Goal: Information Seeking & Learning: Learn about a topic

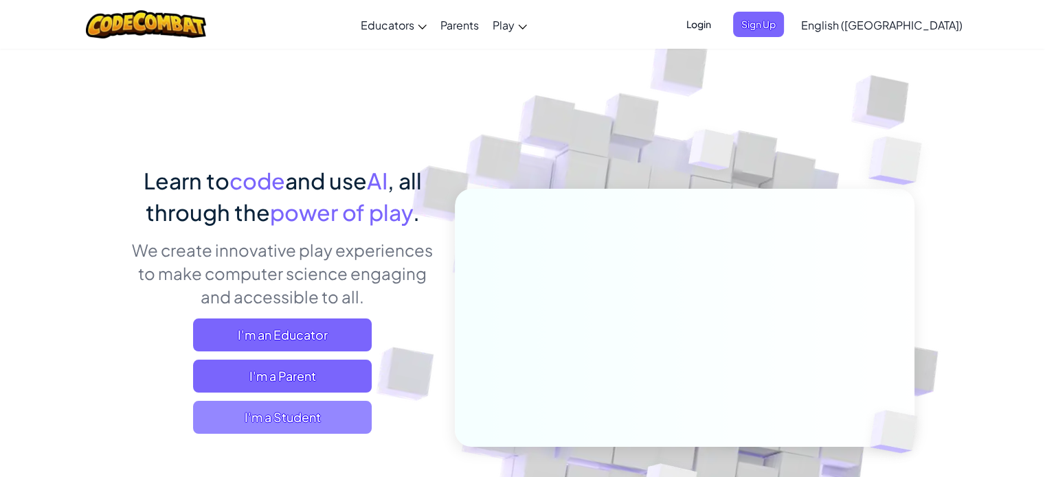
click at [266, 428] on span "I'm a Student" at bounding box center [282, 417] width 179 height 33
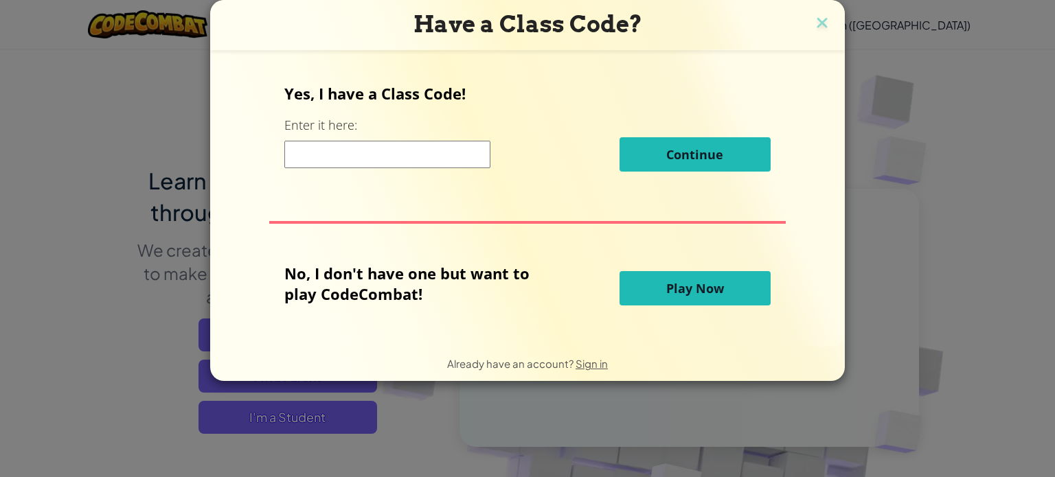
click at [654, 275] on button "Play Now" at bounding box center [695, 288] width 151 height 34
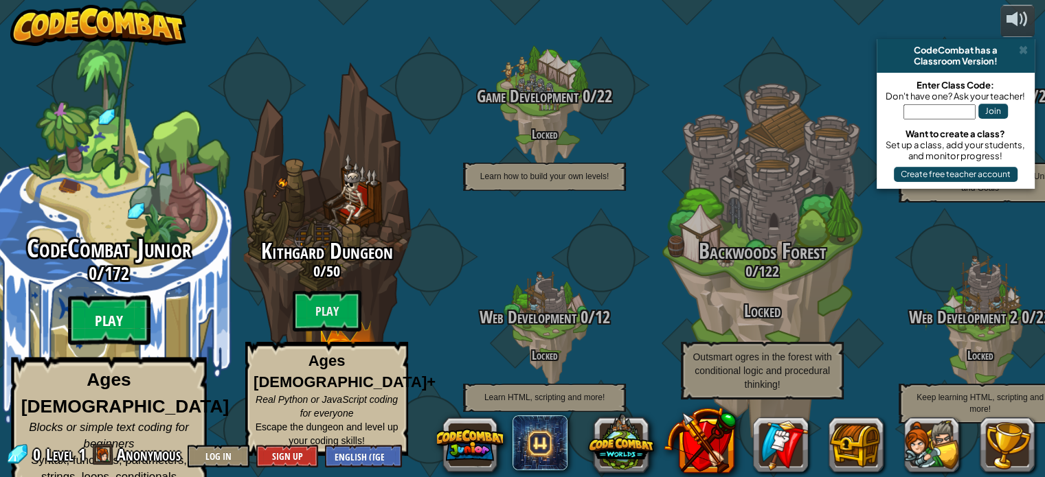
click at [116, 318] on btn "Play" at bounding box center [109, 320] width 82 height 49
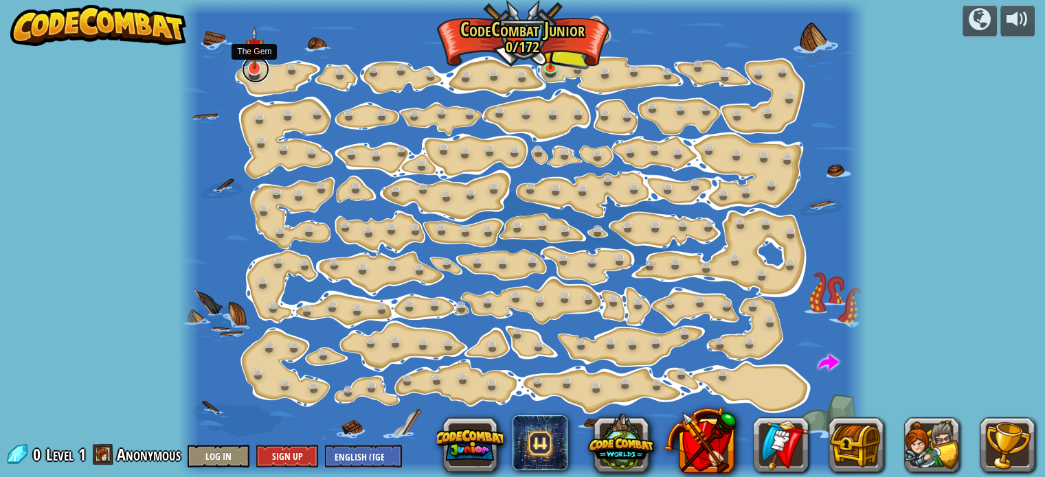
click at [253, 70] on link at bounding box center [255, 69] width 27 height 27
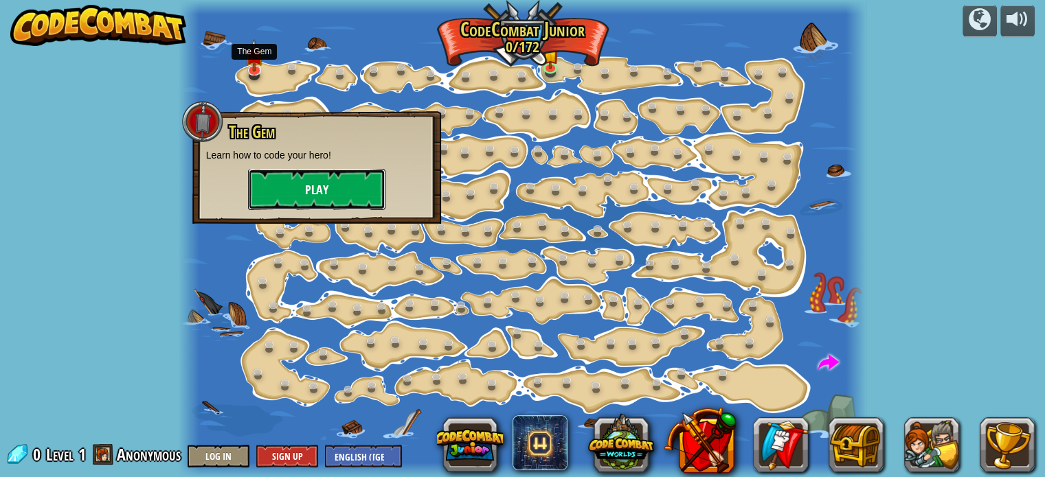
click at [306, 184] on button "Play" at bounding box center [316, 189] width 137 height 41
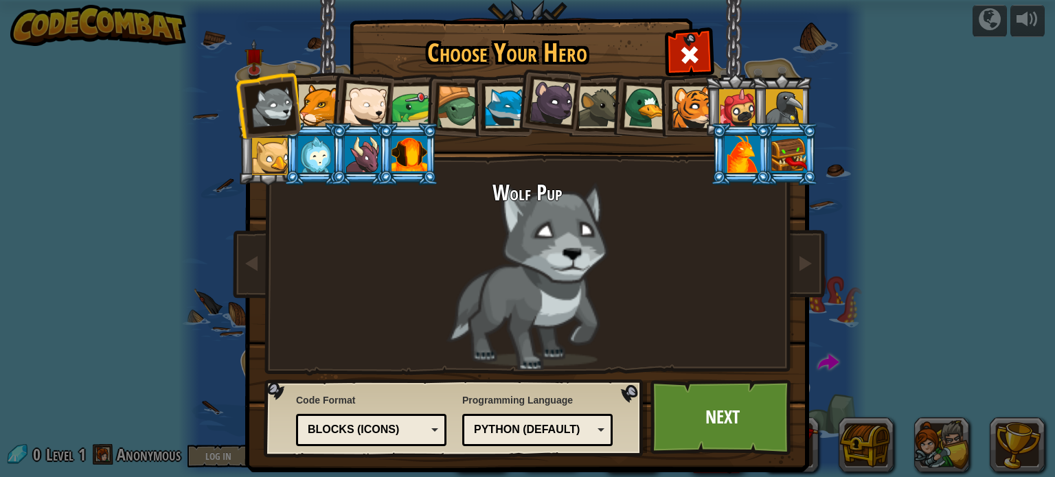
click at [633, 113] on div at bounding box center [646, 107] width 45 height 45
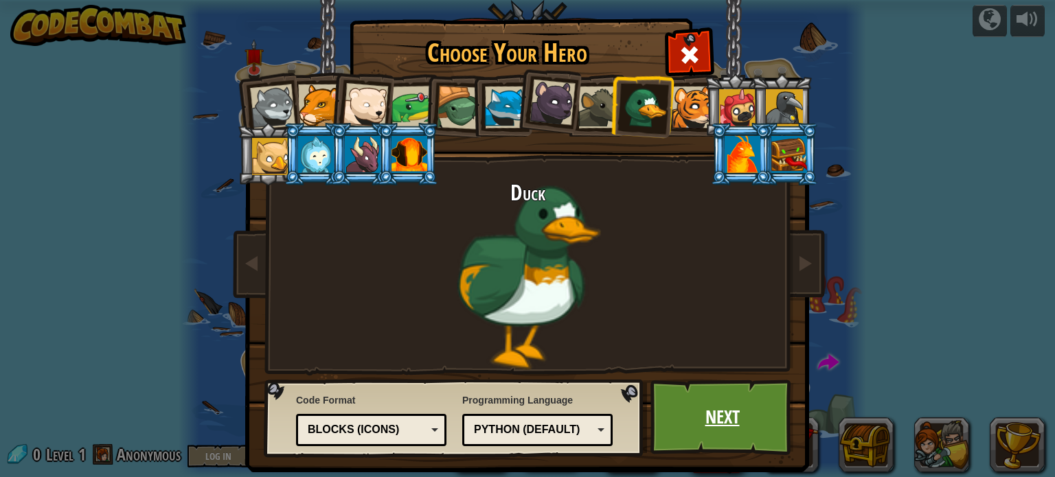
click at [745, 431] on link "Next" at bounding box center [722, 418] width 144 height 76
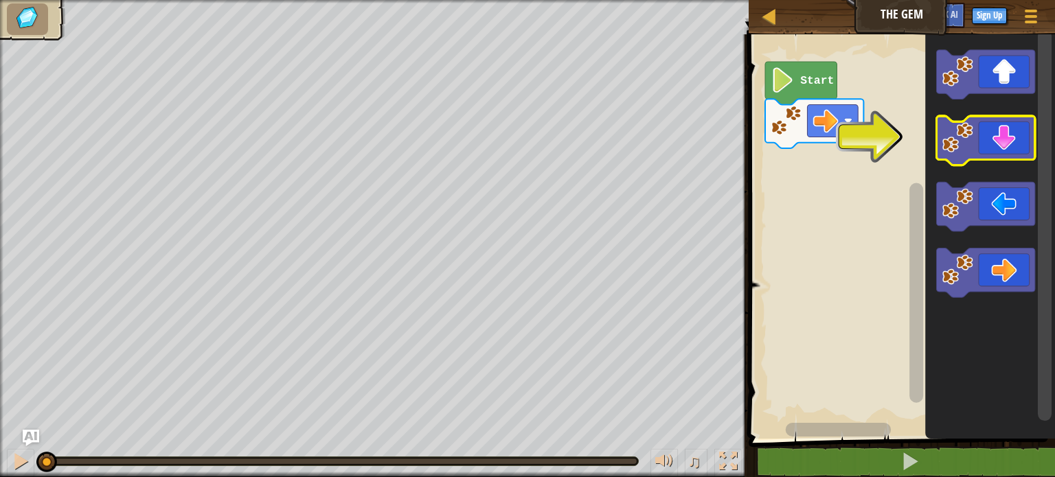
click at [997, 146] on icon "Blockly Workspace" at bounding box center [986, 140] width 98 height 49
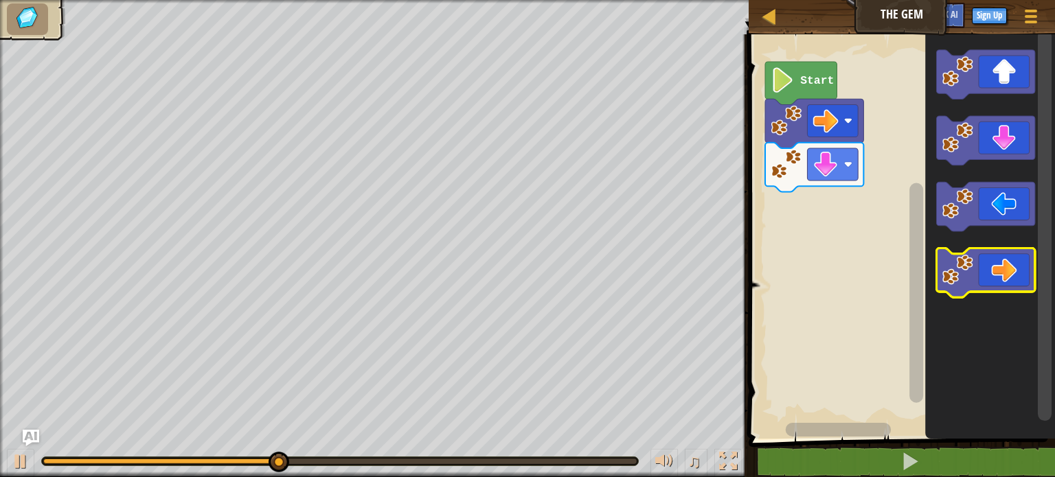
click at [1000, 272] on icon "Blockly Workspace" at bounding box center [986, 273] width 98 height 49
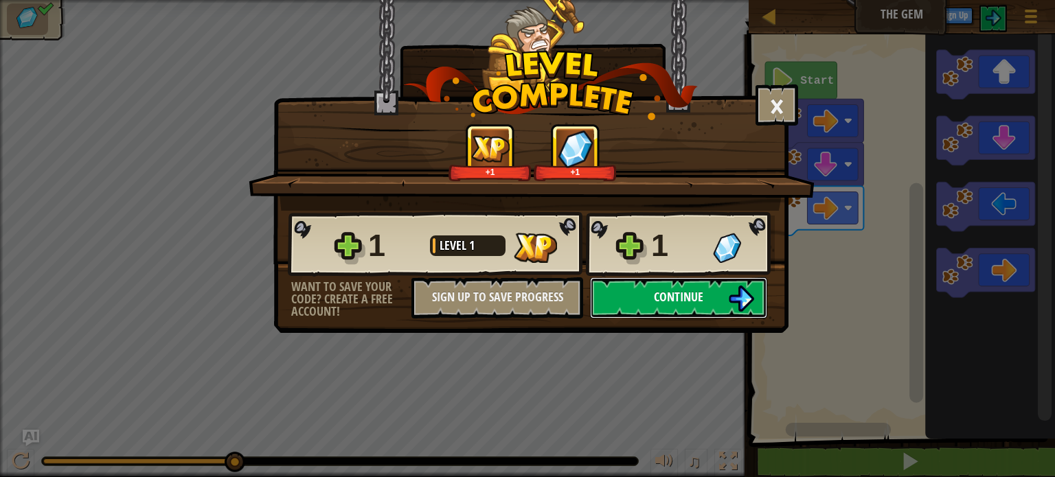
click at [674, 290] on span "Continue" at bounding box center [678, 296] width 49 height 17
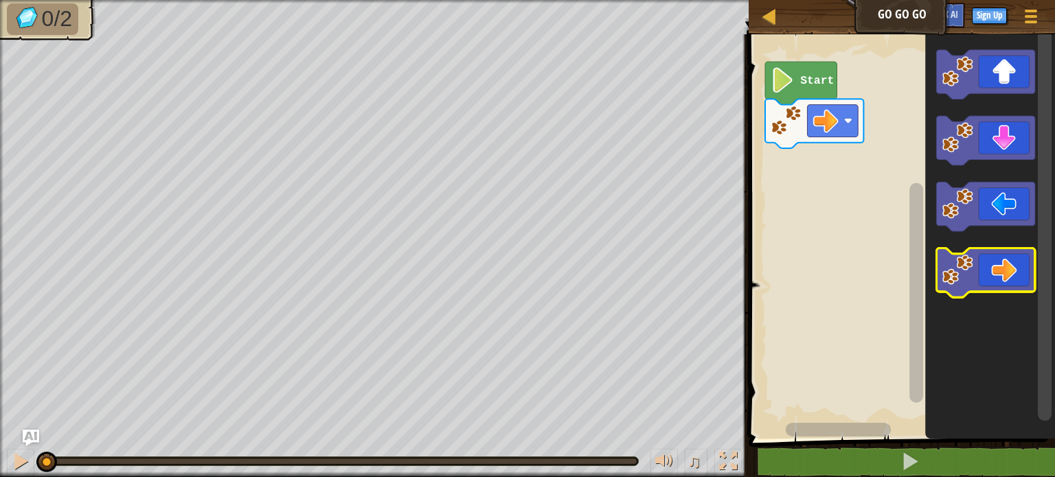
click at [1014, 285] on icon "Blockly Workspace" at bounding box center [986, 273] width 98 height 49
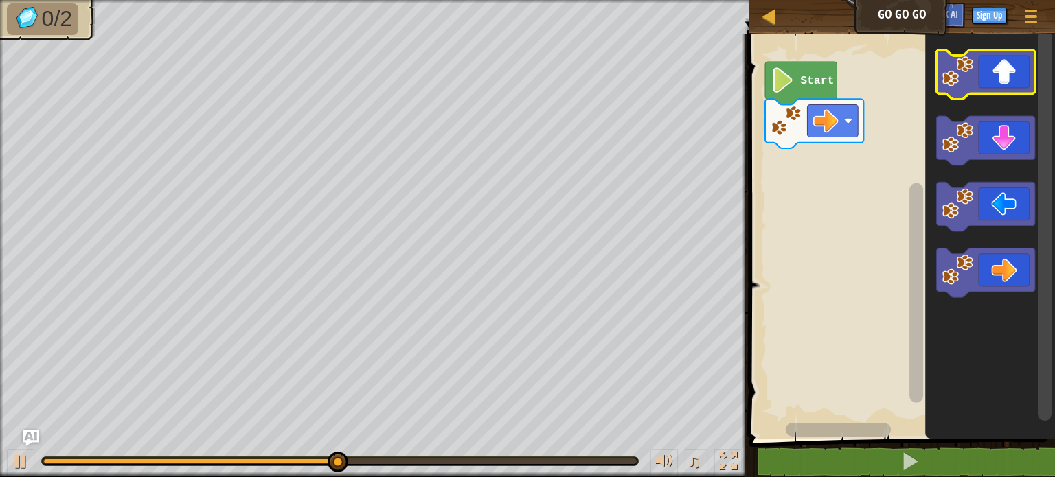
click at [1017, 87] on icon "Blockly Workspace" at bounding box center [986, 74] width 98 height 49
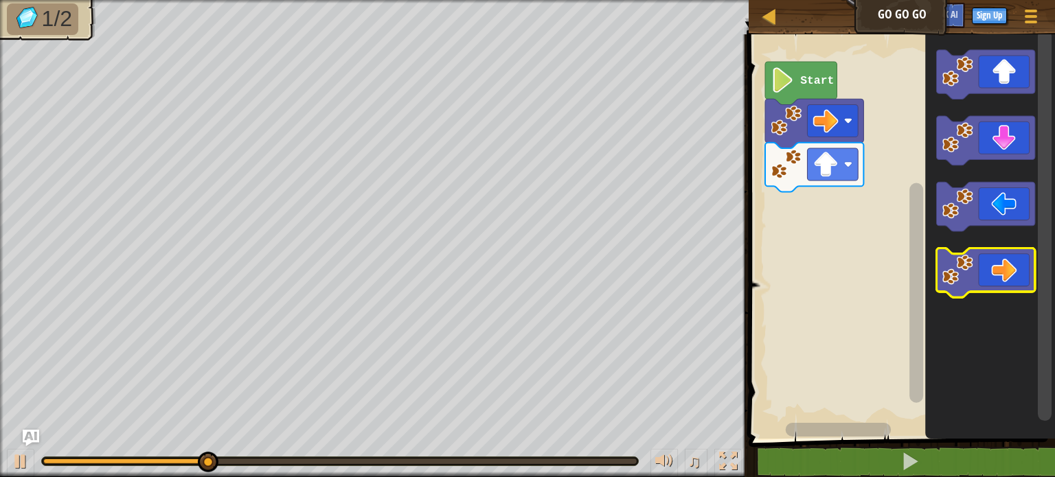
click at [1004, 271] on icon "Blockly Workspace" at bounding box center [986, 273] width 98 height 49
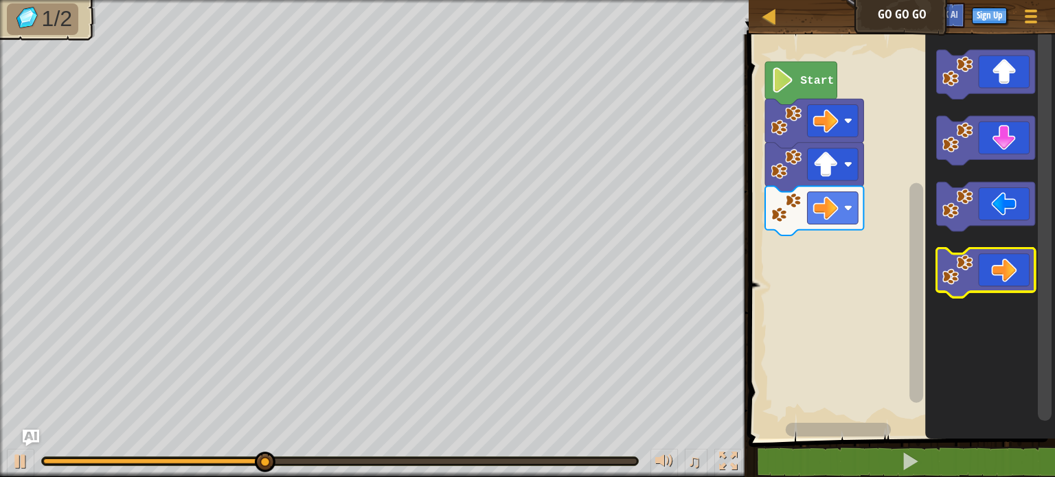
click at [1004, 271] on icon "Blockly Workspace" at bounding box center [986, 273] width 98 height 49
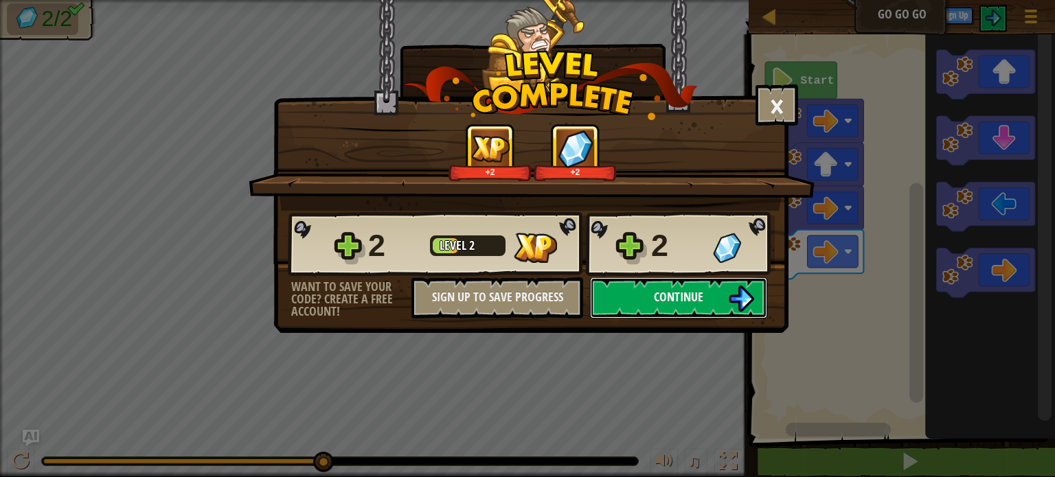
click at [667, 296] on span "Continue" at bounding box center [678, 296] width 49 height 17
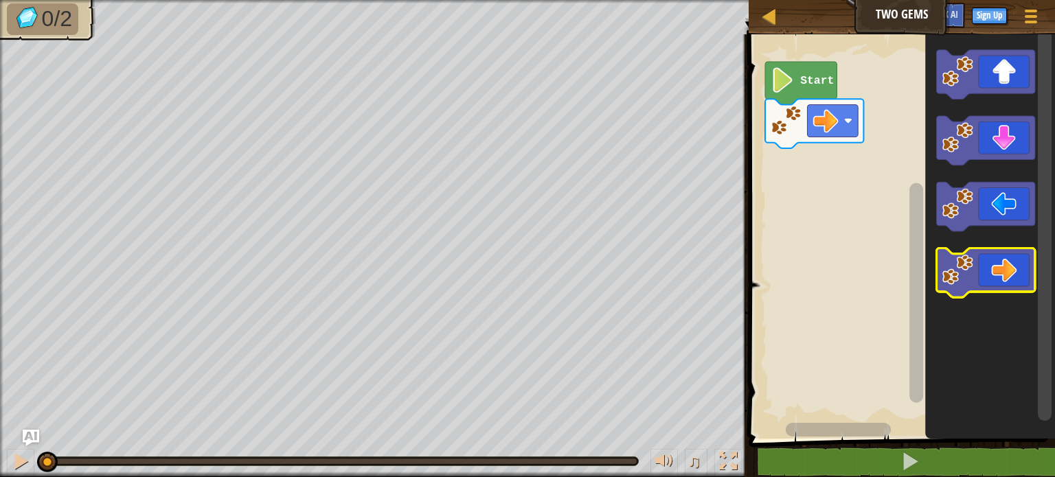
click at [1000, 269] on icon "Blockly Workspace" at bounding box center [986, 273] width 98 height 49
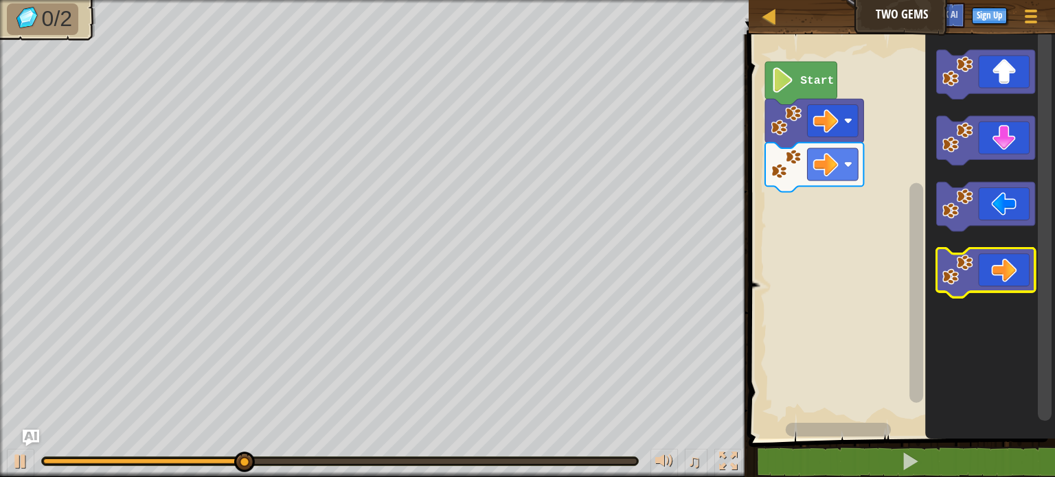
click at [1000, 269] on icon "Blockly Workspace" at bounding box center [986, 273] width 98 height 49
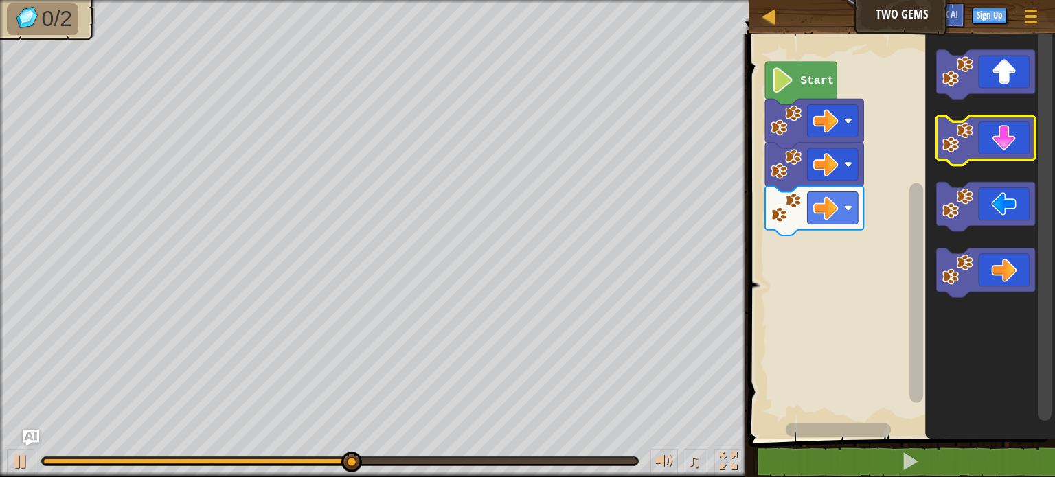
click at [1001, 148] on icon "Blockly Workspace" at bounding box center [986, 140] width 98 height 49
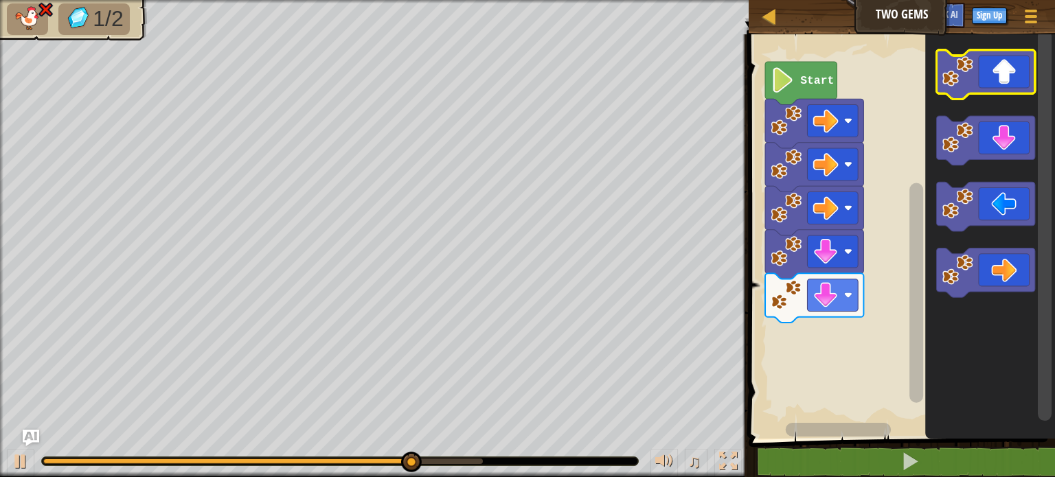
click at [1003, 80] on icon "Blockly Workspace" at bounding box center [986, 74] width 98 height 49
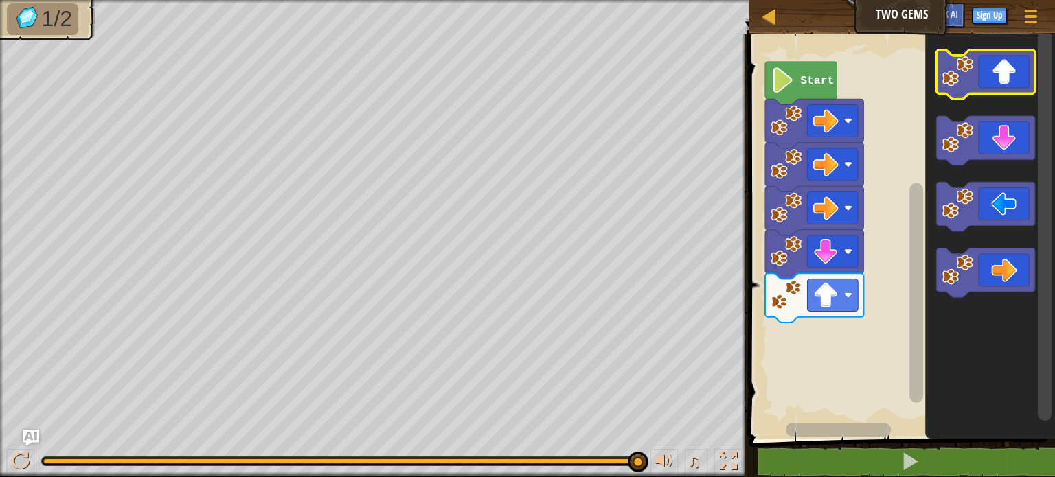
click at [992, 80] on icon "Blockly Workspace" at bounding box center [986, 74] width 98 height 49
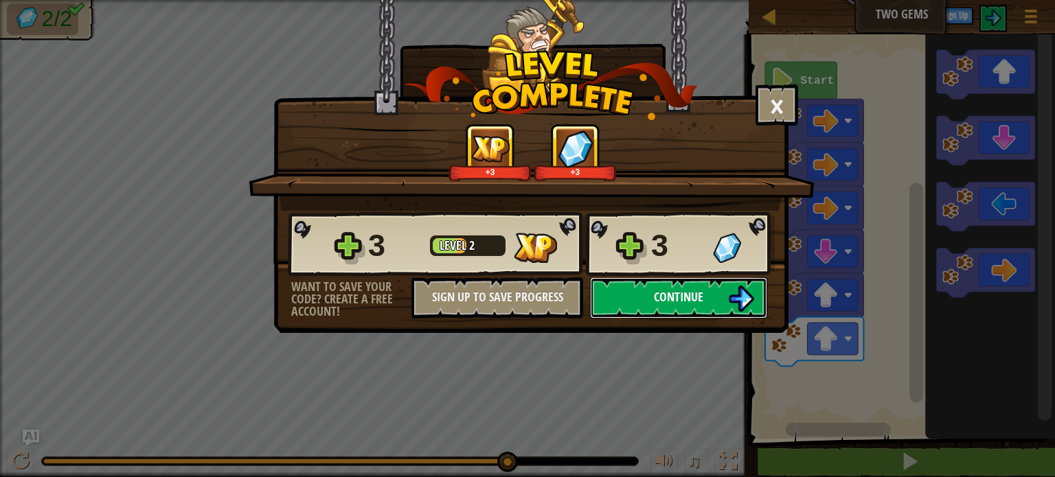
click at [672, 291] on span "Continue" at bounding box center [678, 296] width 49 height 17
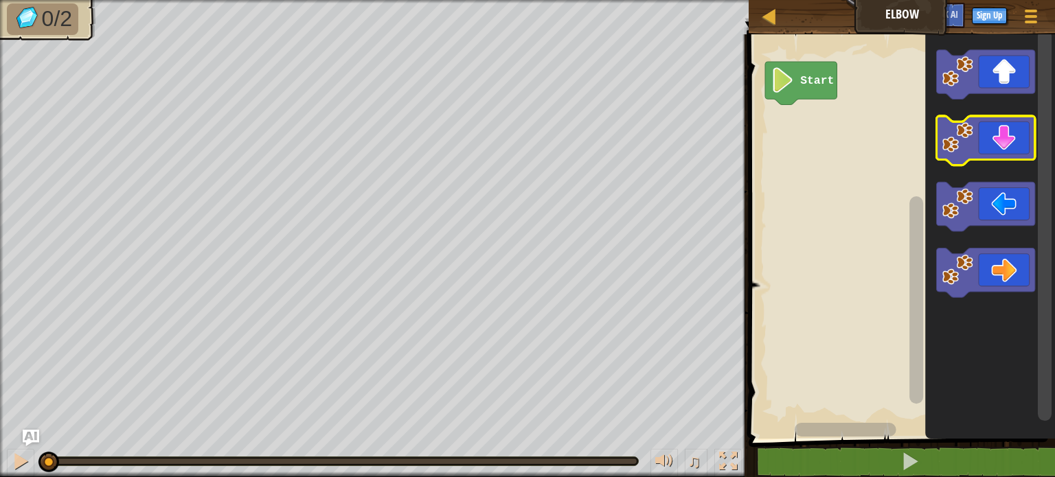
click at [1011, 152] on icon "Blockly Workspace" at bounding box center [986, 140] width 98 height 49
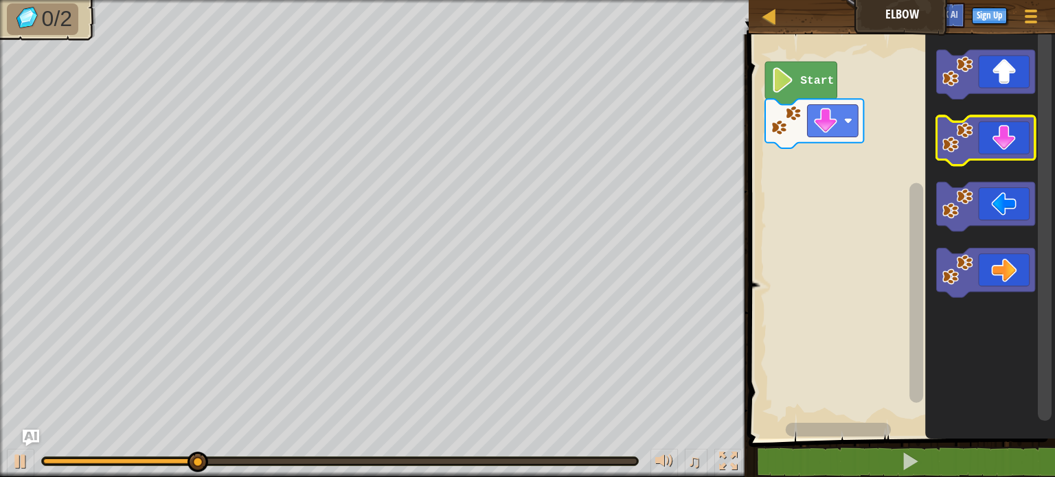
click at [1011, 152] on icon "Blockly Workspace" at bounding box center [986, 140] width 98 height 49
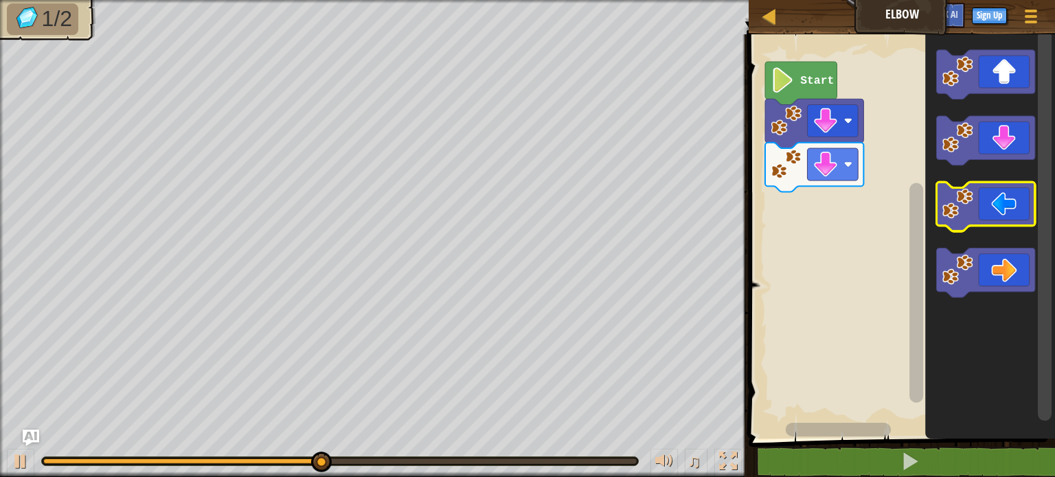
click at [999, 210] on icon "Blockly Workspace" at bounding box center [986, 206] width 98 height 49
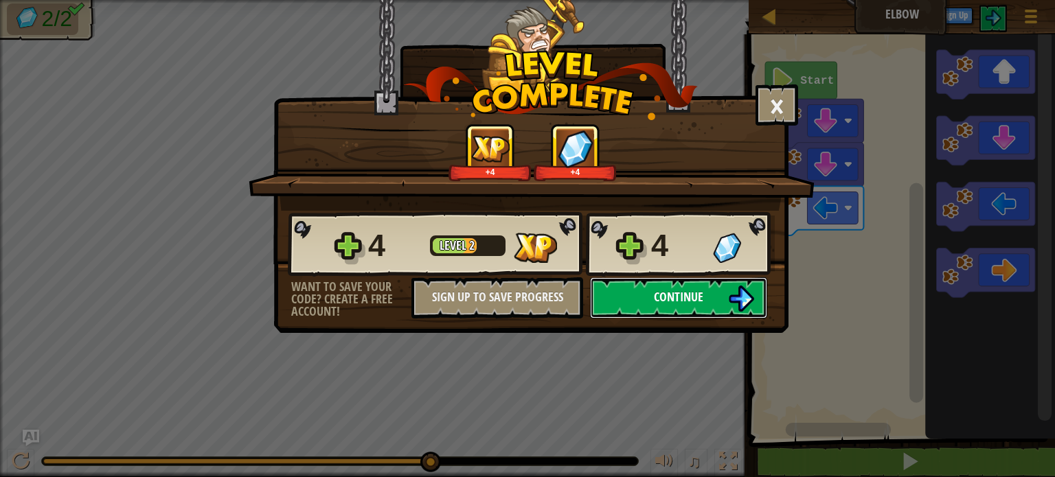
click at [670, 291] on span "Continue" at bounding box center [678, 296] width 49 height 17
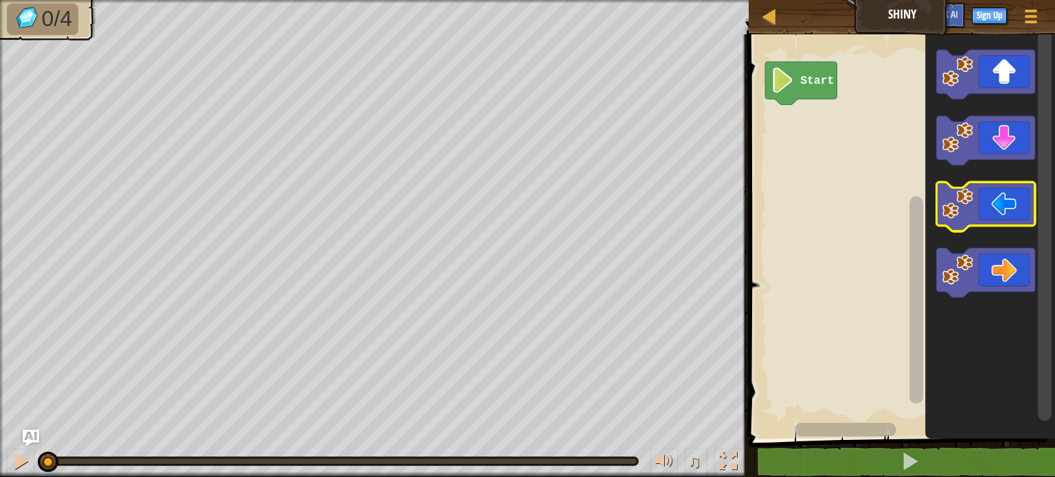
click at [998, 214] on icon "Blockly Workspace" at bounding box center [986, 206] width 98 height 49
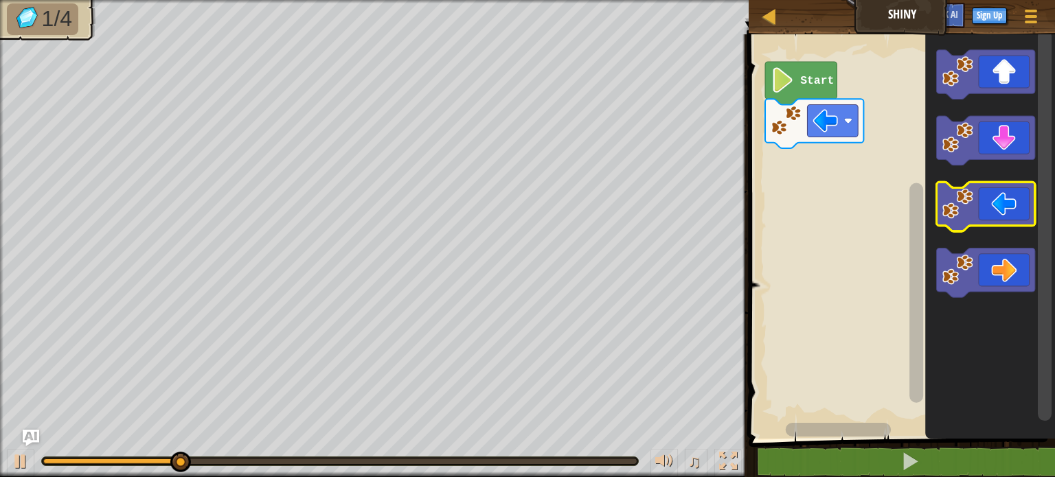
click at [998, 214] on icon "Blockly Workspace" at bounding box center [986, 206] width 98 height 49
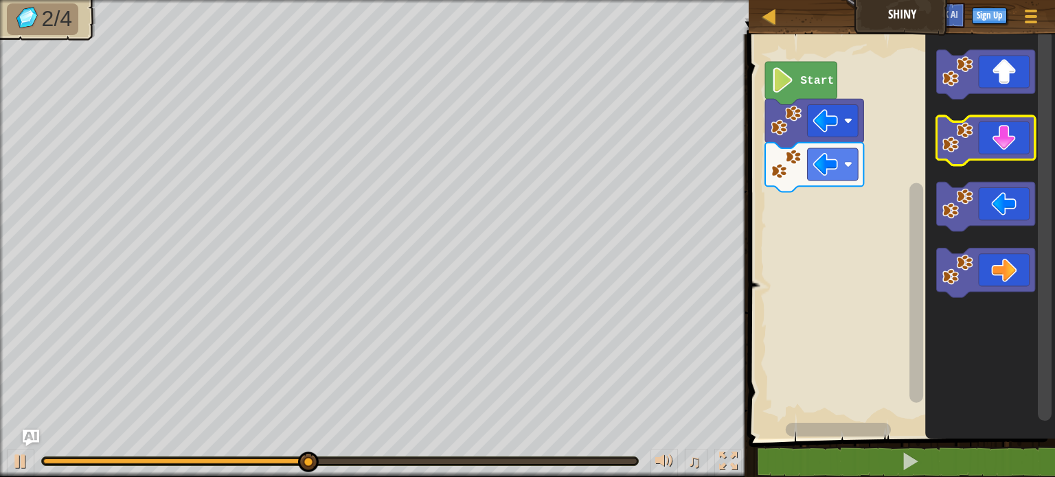
click at [996, 154] on icon "Blockly Workspace" at bounding box center [986, 140] width 98 height 49
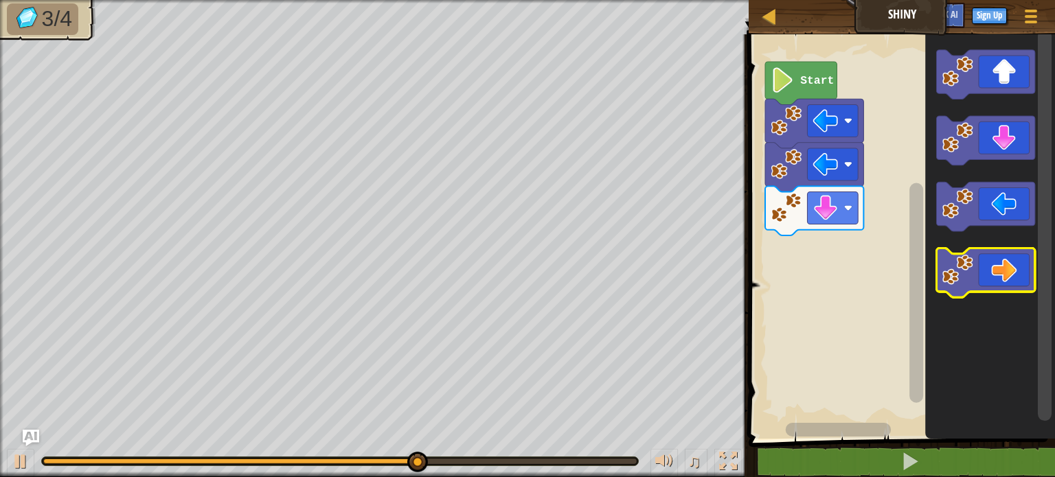
click at [1010, 266] on icon "Blockly Workspace" at bounding box center [986, 273] width 98 height 49
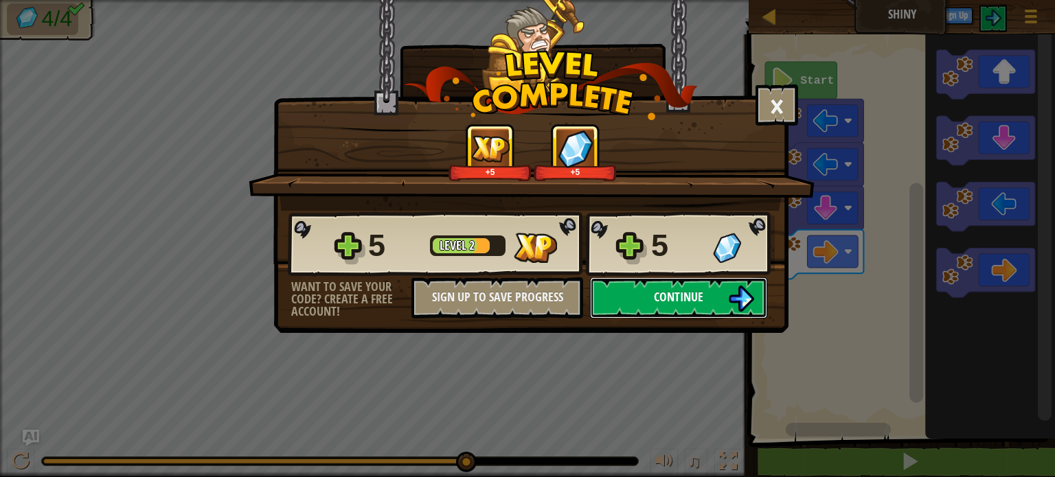
click at [688, 299] on span "Continue" at bounding box center [678, 296] width 49 height 17
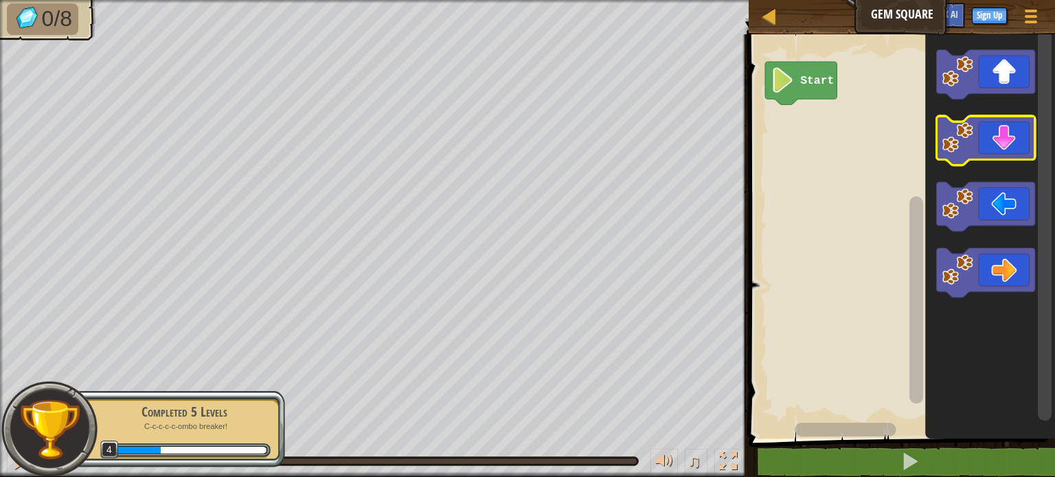
click at [990, 148] on icon "Blockly Workspace" at bounding box center [986, 140] width 98 height 49
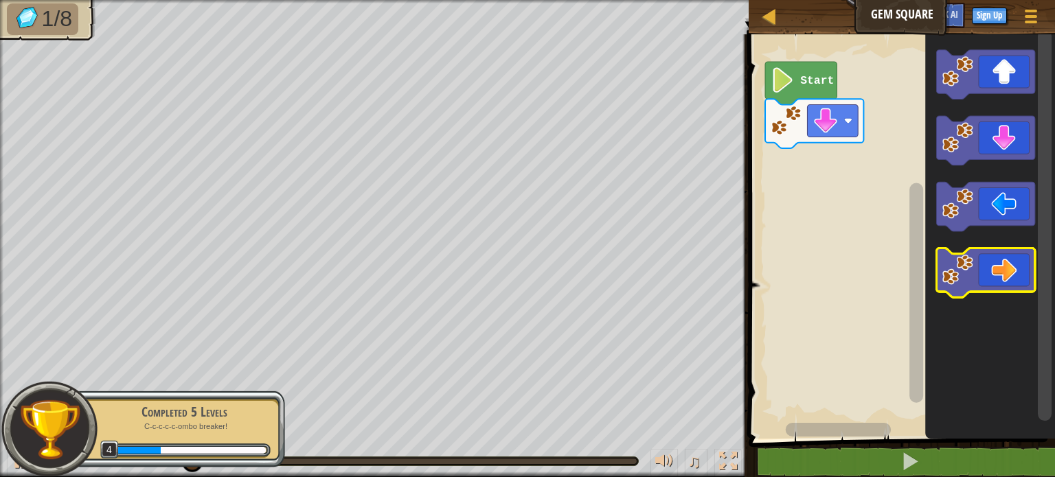
click at [1004, 262] on icon "Blockly Workspace" at bounding box center [986, 273] width 98 height 49
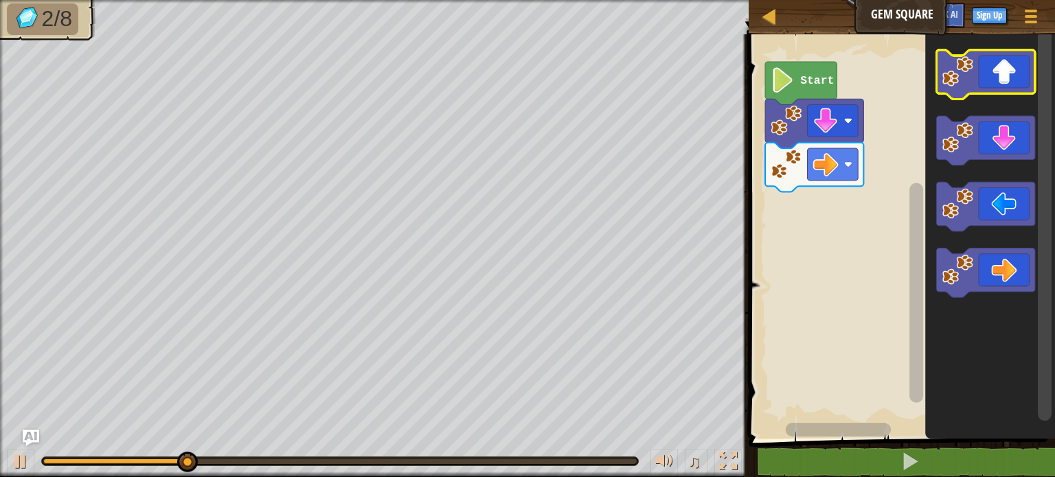
click at [1001, 79] on icon "Blockly Workspace" at bounding box center [986, 74] width 98 height 49
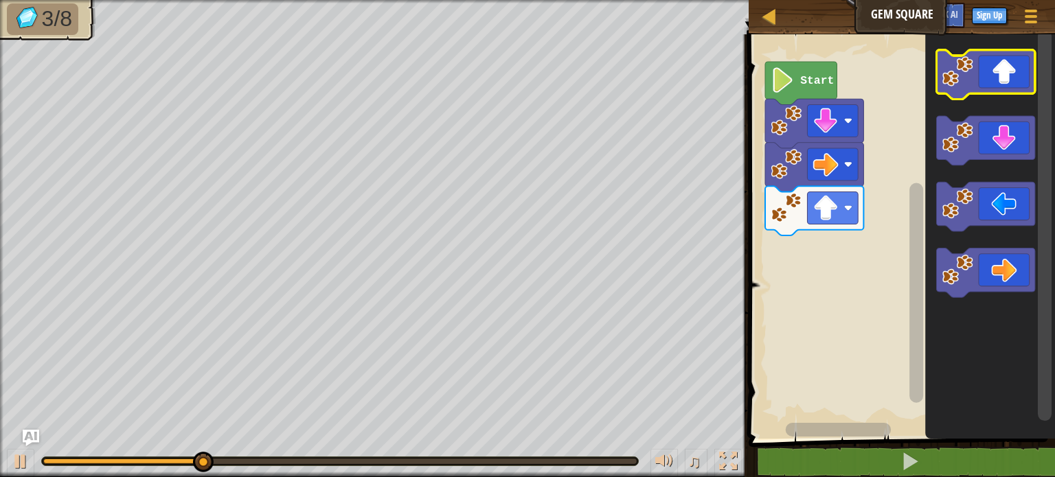
click at [1001, 79] on icon "Blockly Workspace" at bounding box center [986, 74] width 98 height 49
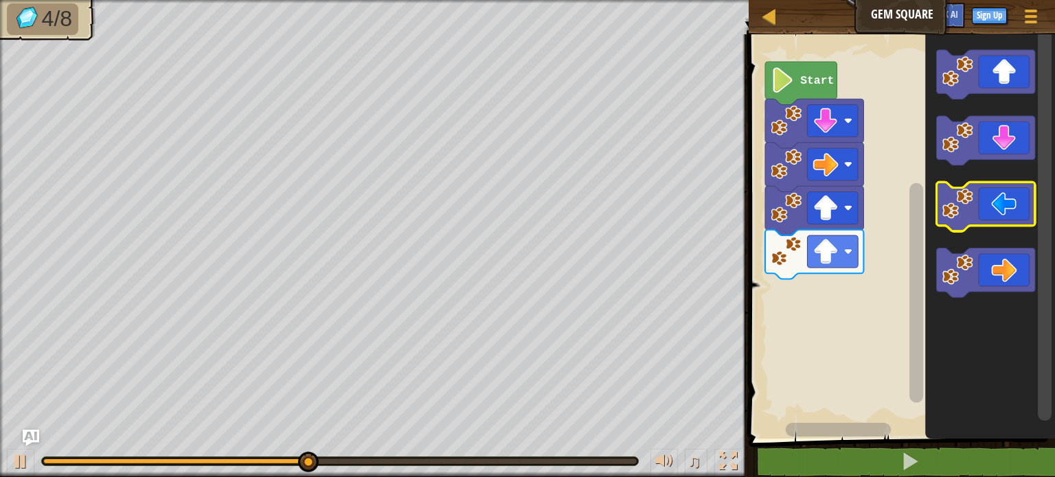
click at [1001, 199] on icon "Blockly Workspace" at bounding box center [986, 206] width 98 height 49
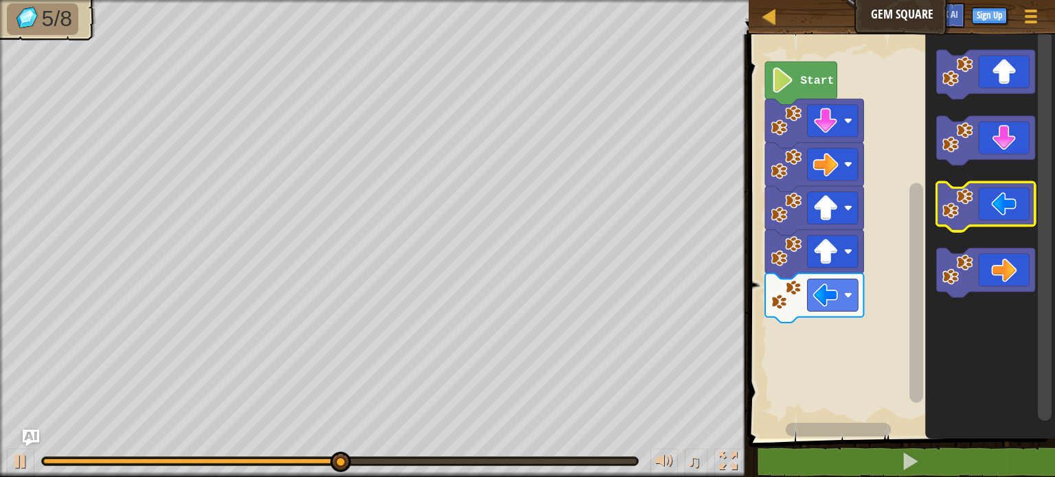
click at [1001, 199] on icon "Blockly Workspace" at bounding box center [986, 206] width 98 height 49
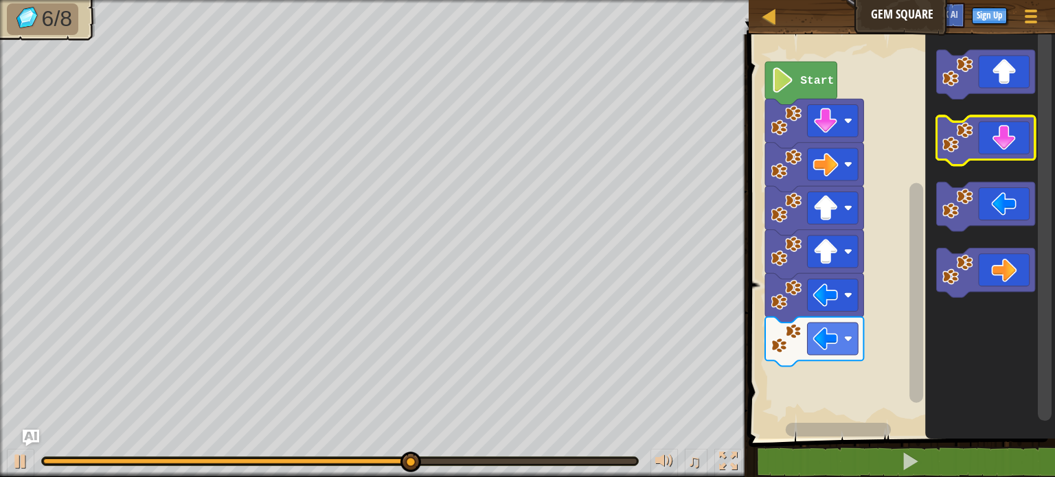
click at [1025, 139] on icon "Blockly Workspace" at bounding box center [986, 140] width 98 height 49
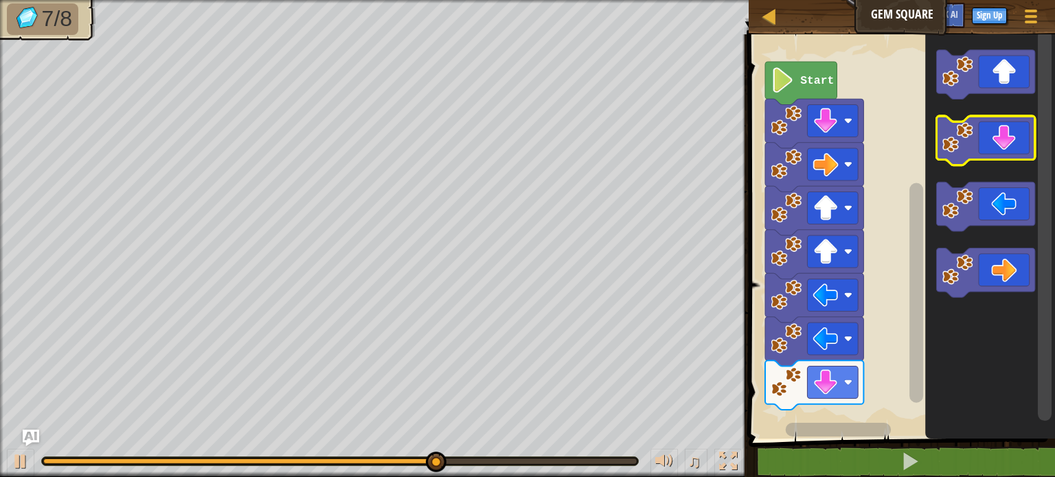
click at [1023, 139] on icon "Blockly Workspace" at bounding box center [986, 140] width 98 height 49
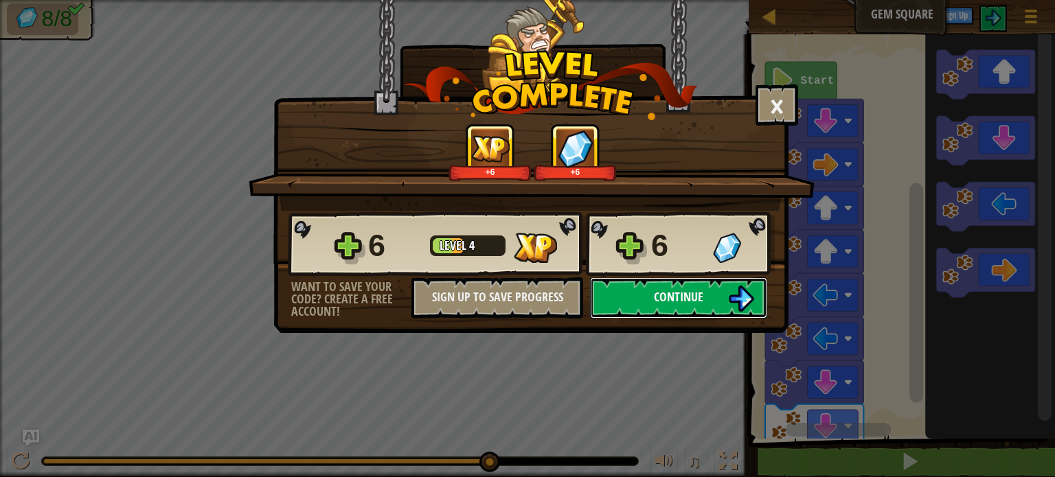
click at [666, 291] on span "Continue" at bounding box center [678, 296] width 49 height 17
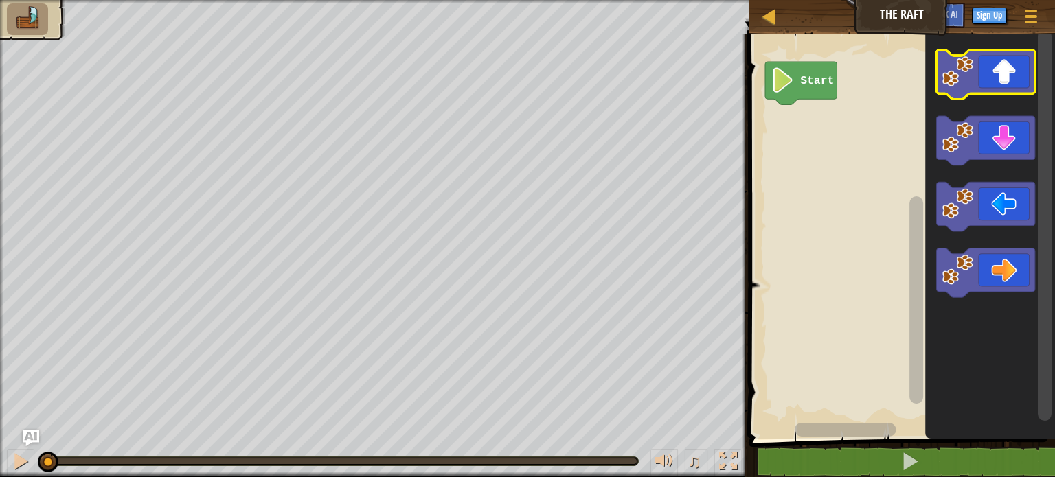
click at [991, 80] on icon "Blockly Workspace" at bounding box center [986, 74] width 98 height 49
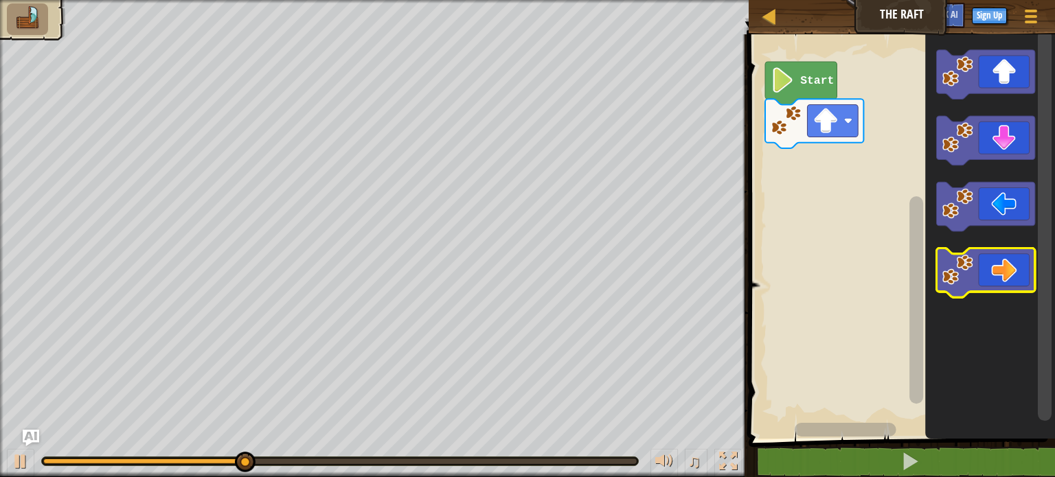
click at [1006, 260] on icon "Blockly Workspace" at bounding box center [986, 273] width 98 height 49
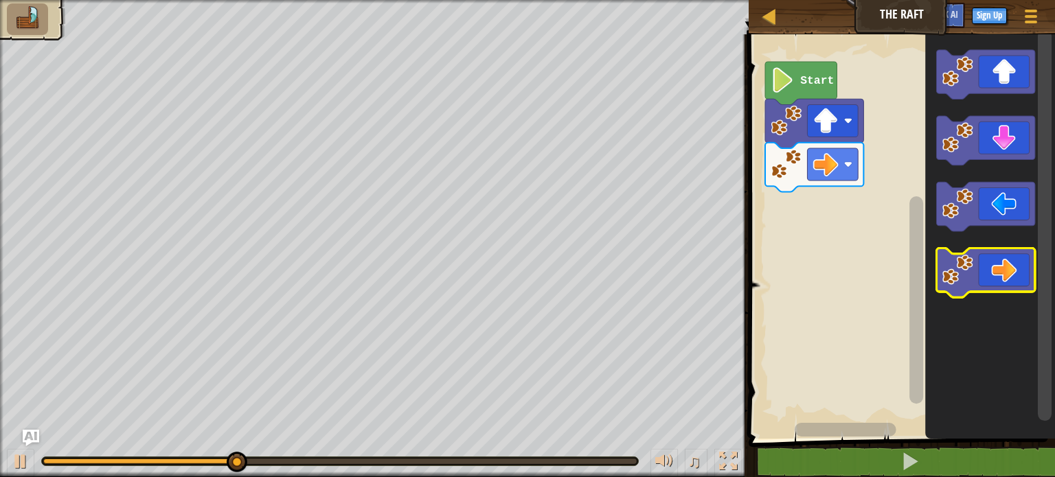
click at [1006, 260] on icon "Blockly Workspace" at bounding box center [986, 273] width 98 height 49
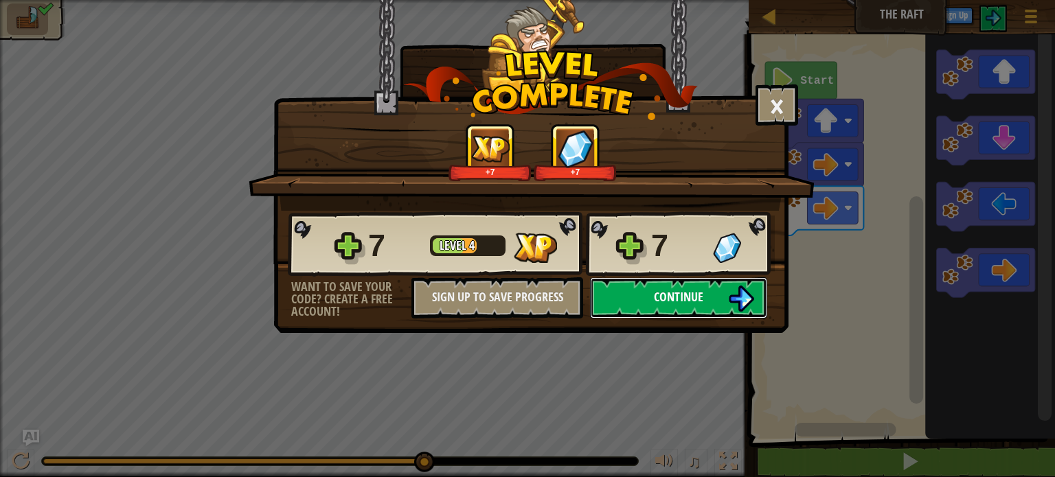
click at [690, 293] on span "Continue" at bounding box center [678, 296] width 49 height 17
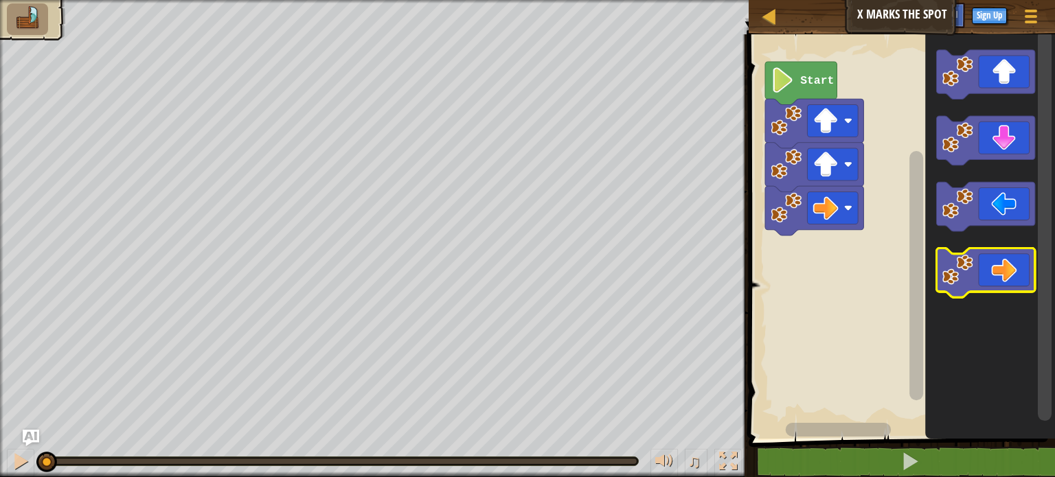
click at [1008, 267] on icon "Blockly Workspace" at bounding box center [986, 273] width 98 height 49
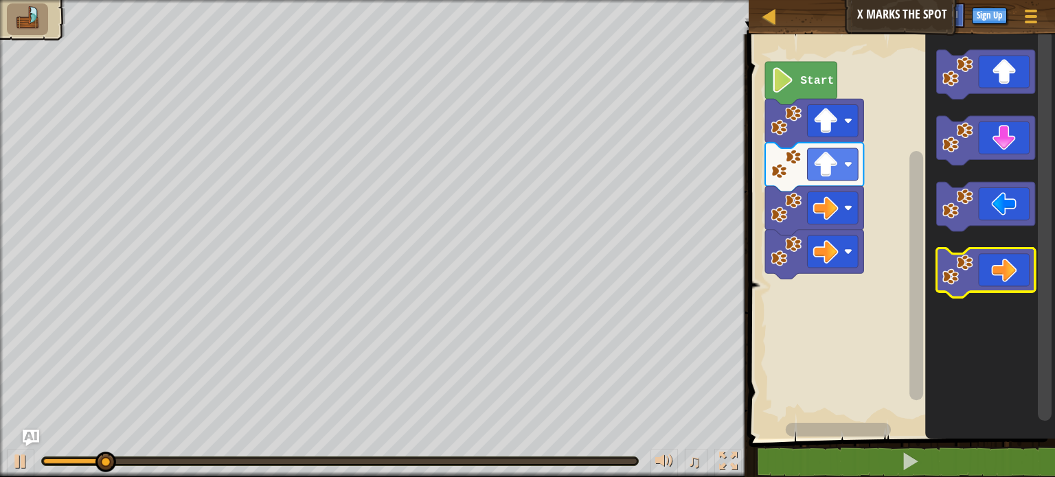
click at [1008, 267] on icon "Blockly Workspace" at bounding box center [986, 273] width 98 height 49
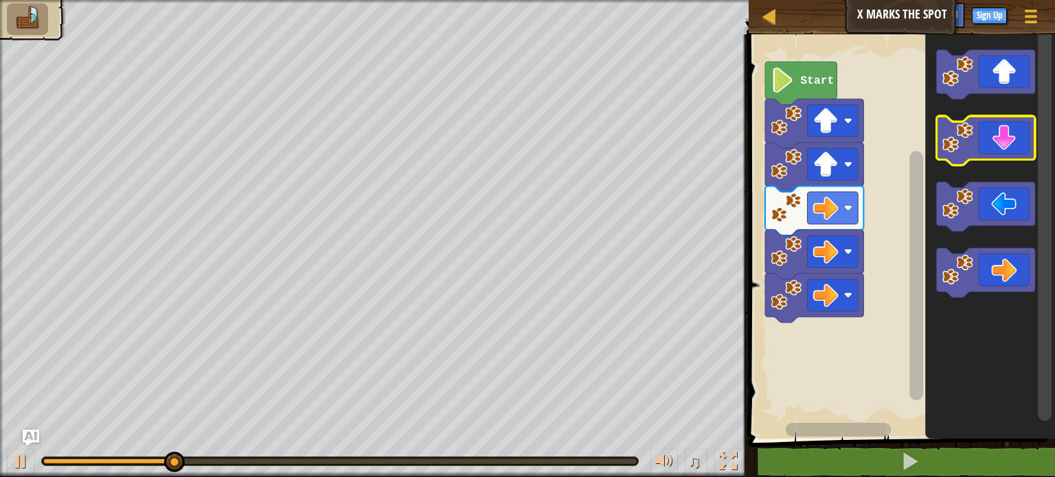
click at [993, 141] on icon "Blockly Workspace" at bounding box center [986, 140] width 98 height 49
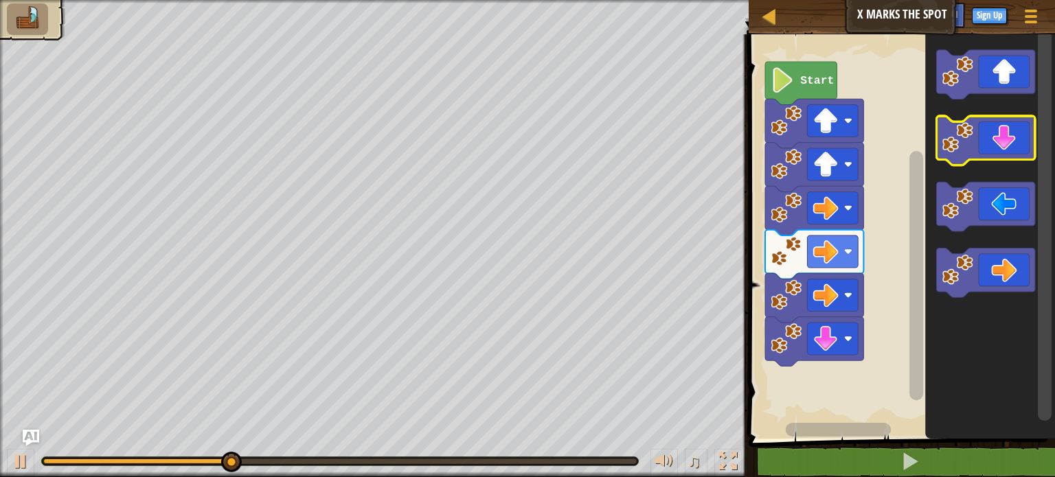
click at [993, 141] on icon "Blockly Workspace" at bounding box center [986, 140] width 98 height 49
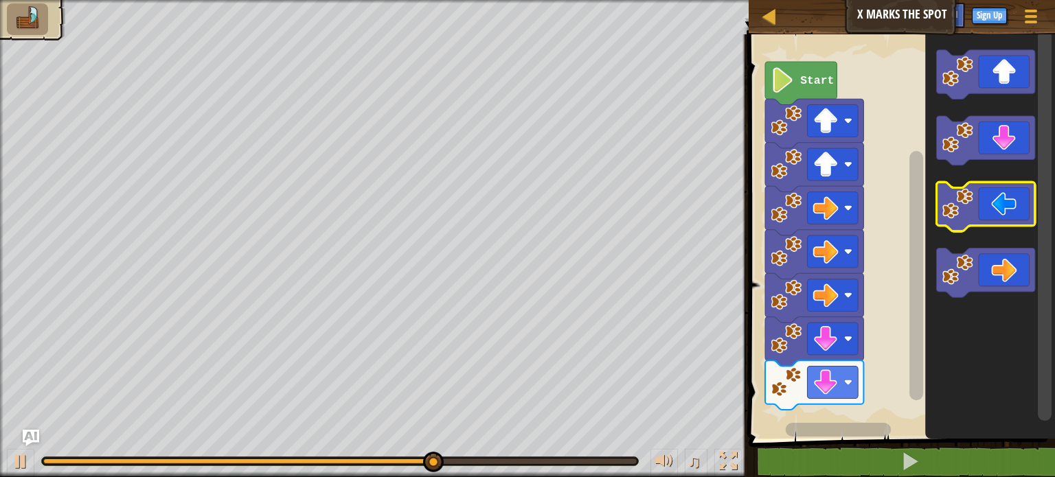
click at [991, 203] on icon "Blockly Workspace" at bounding box center [986, 206] width 98 height 49
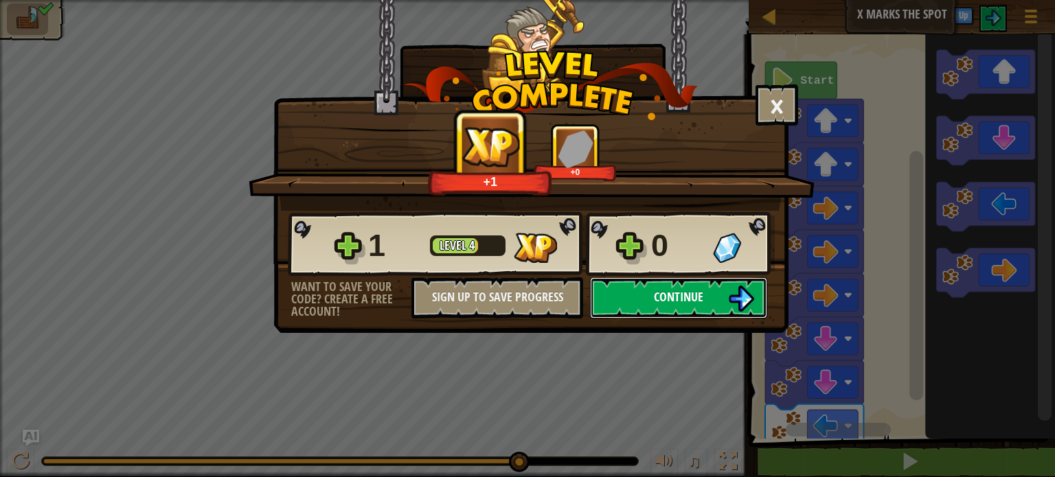
click at [669, 294] on span "Continue" at bounding box center [678, 296] width 49 height 17
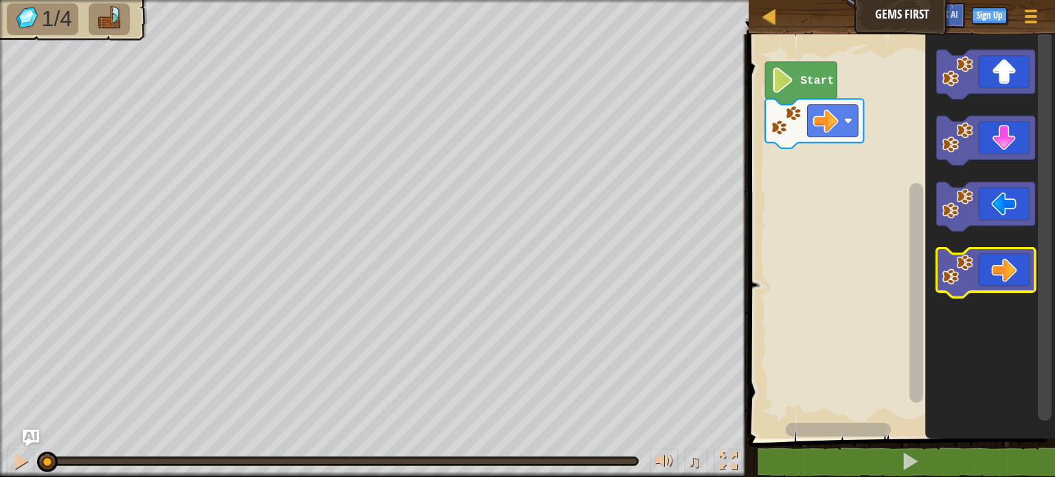
click at [1007, 272] on icon "Blockly Workspace" at bounding box center [986, 273] width 98 height 49
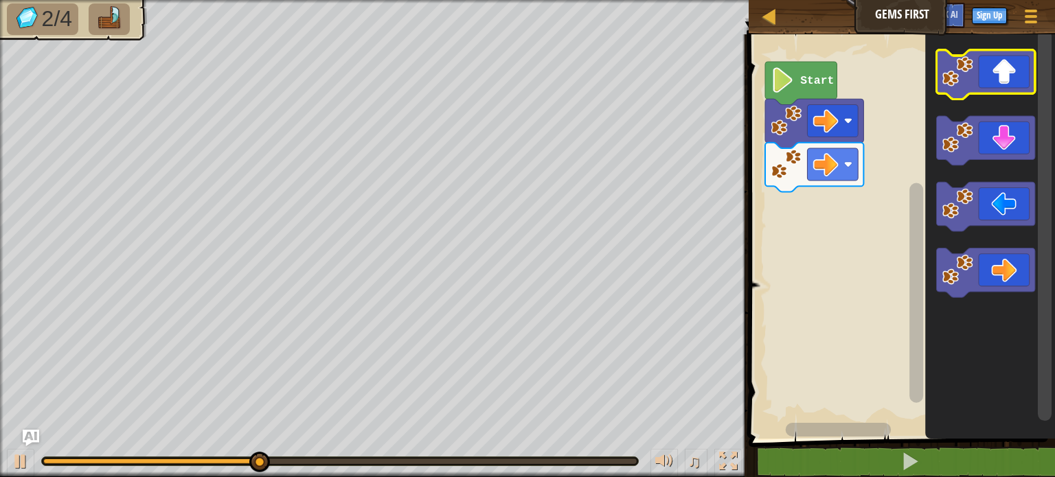
click at [1001, 82] on icon "Blockly Workspace" at bounding box center [986, 74] width 98 height 49
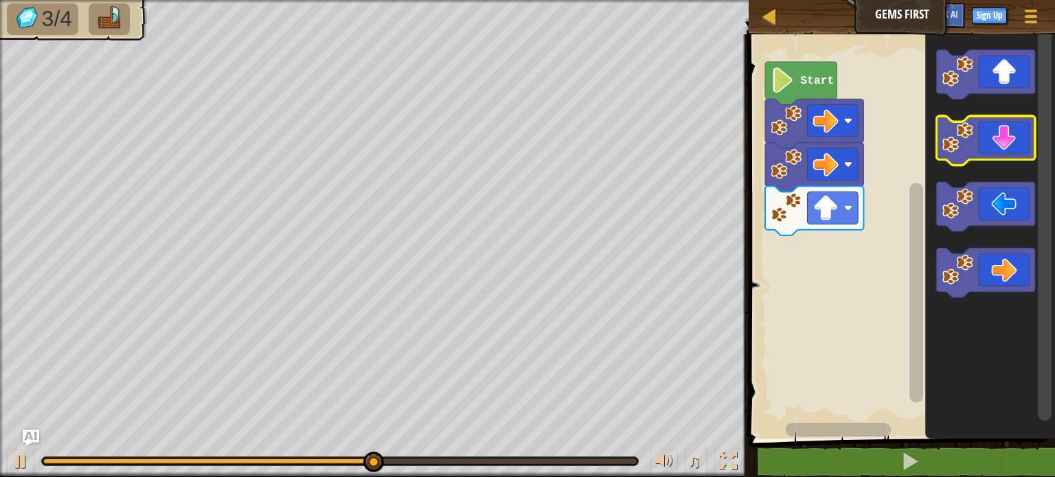
click at [995, 137] on icon "Blockly Workspace" at bounding box center [986, 140] width 98 height 49
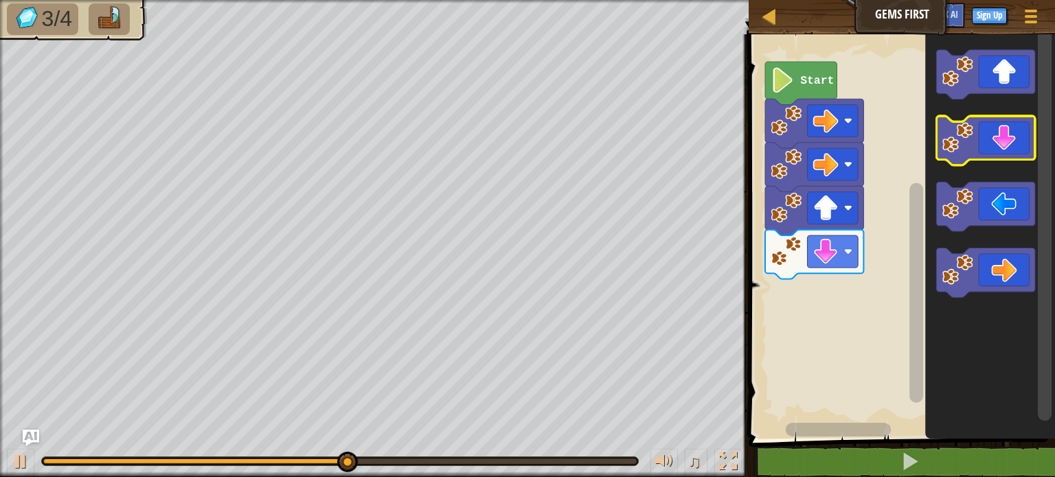
click at [995, 137] on icon "Blockly Workspace" at bounding box center [986, 140] width 98 height 49
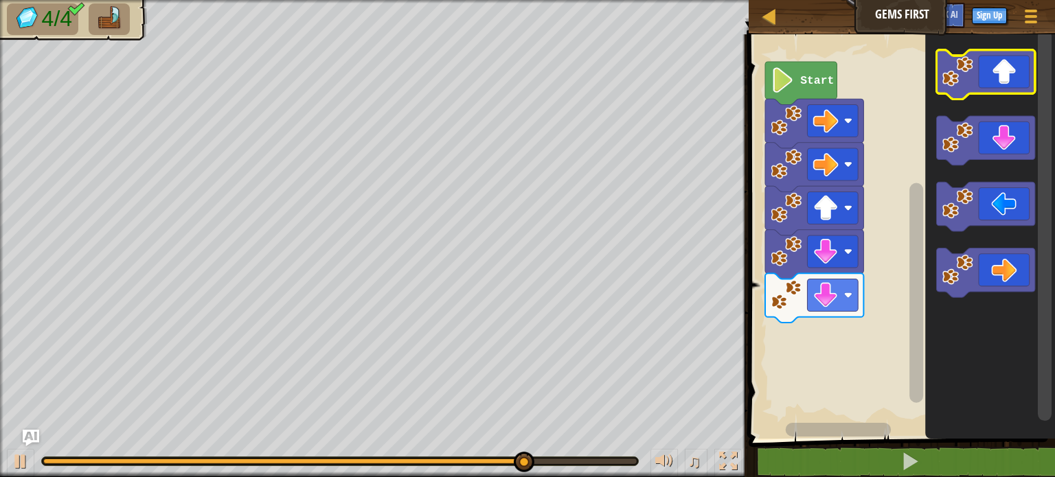
click at [995, 83] on icon "Blockly Workspace" at bounding box center [986, 74] width 98 height 49
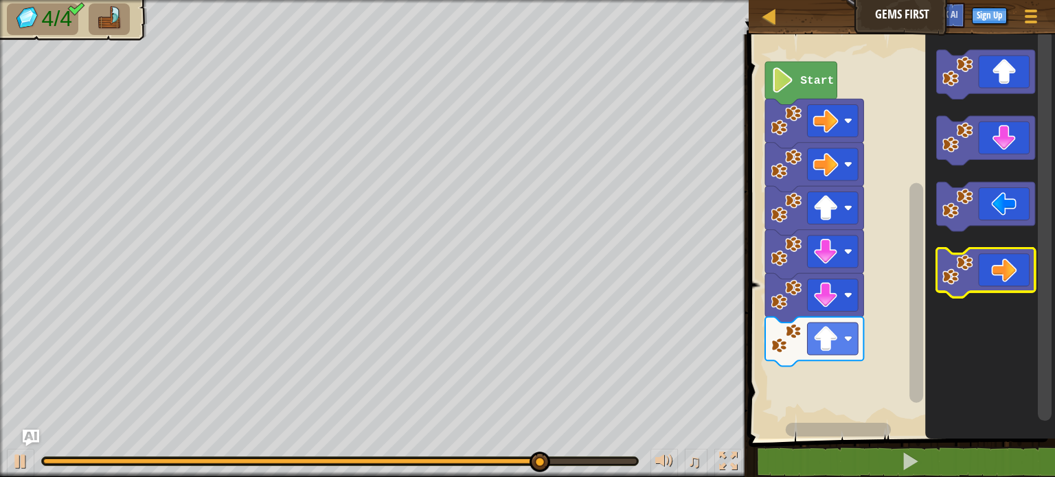
click at [1014, 282] on icon "Blockly Workspace" at bounding box center [986, 273] width 98 height 49
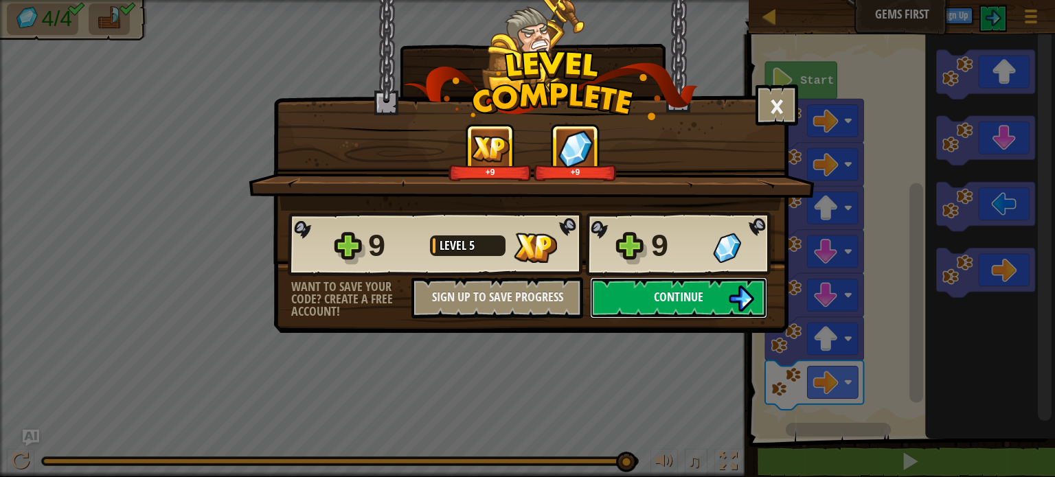
click at [664, 297] on span "Continue" at bounding box center [678, 296] width 49 height 17
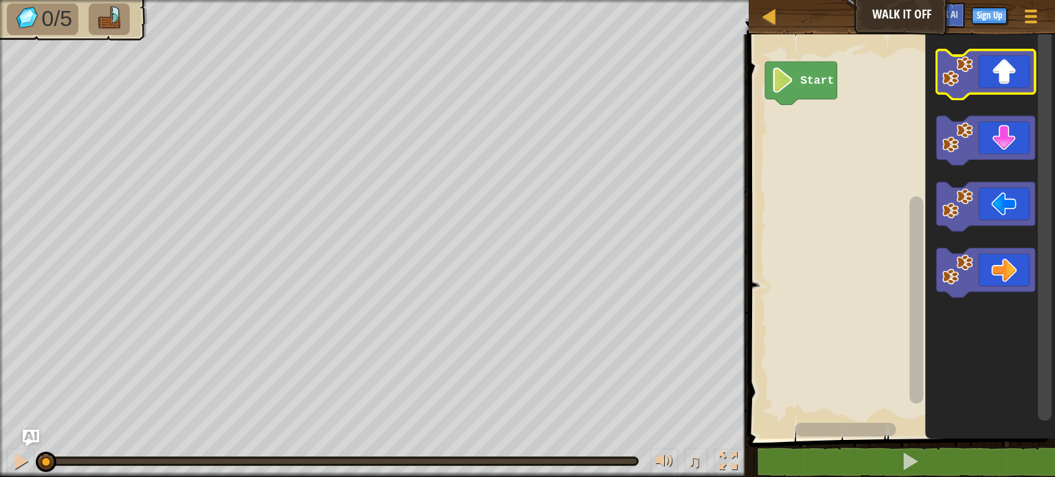
click at [1007, 84] on icon "Blockly Workspace" at bounding box center [986, 74] width 98 height 49
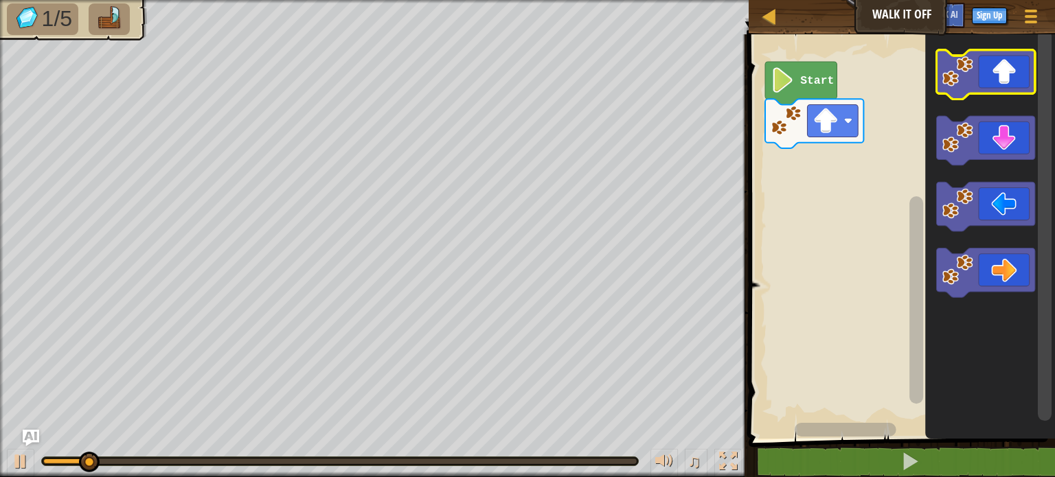
click at [1007, 84] on icon "Blockly Workspace" at bounding box center [986, 74] width 98 height 49
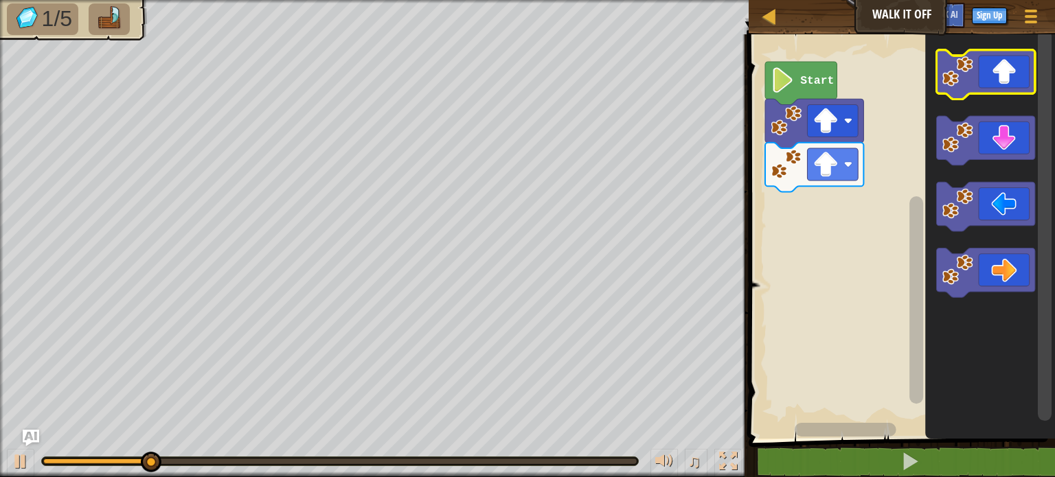
click at [1007, 84] on icon "Blockly Workspace" at bounding box center [986, 74] width 98 height 49
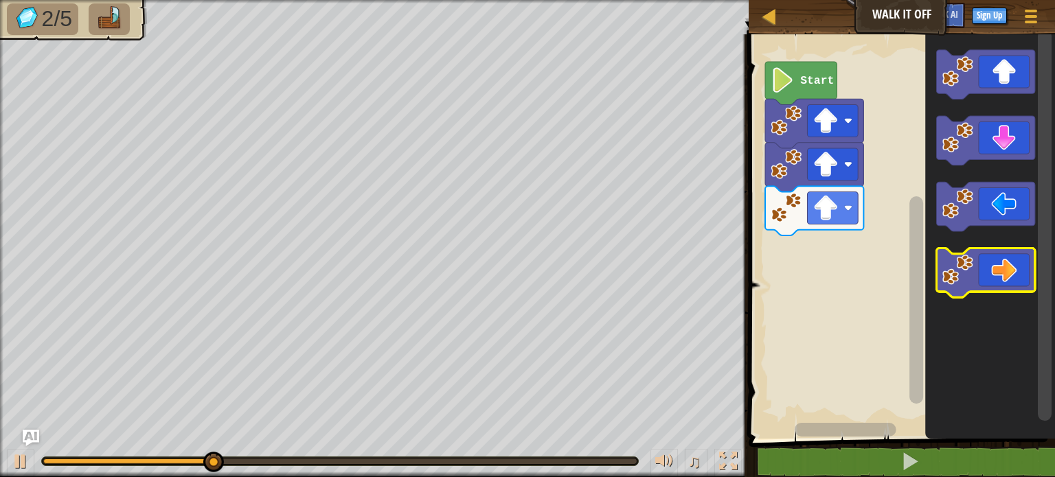
click at [1003, 262] on icon "Blockly Workspace" at bounding box center [986, 273] width 98 height 49
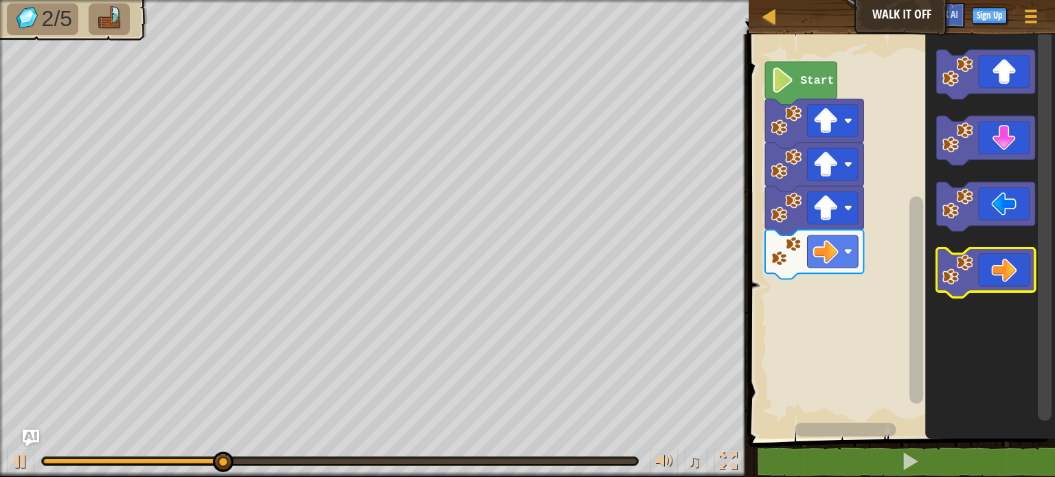
click at [1003, 262] on icon "Blockly Workspace" at bounding box center [986, 273] width 98 height 49
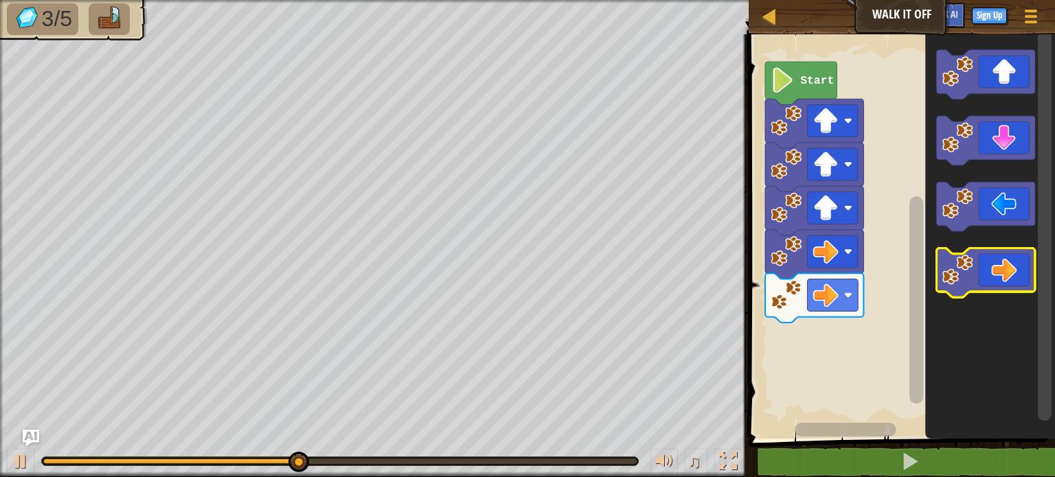
click at [1003, 262] on icon "Blockly Workspace" at bounding box center [986, 273] width 98 height 49
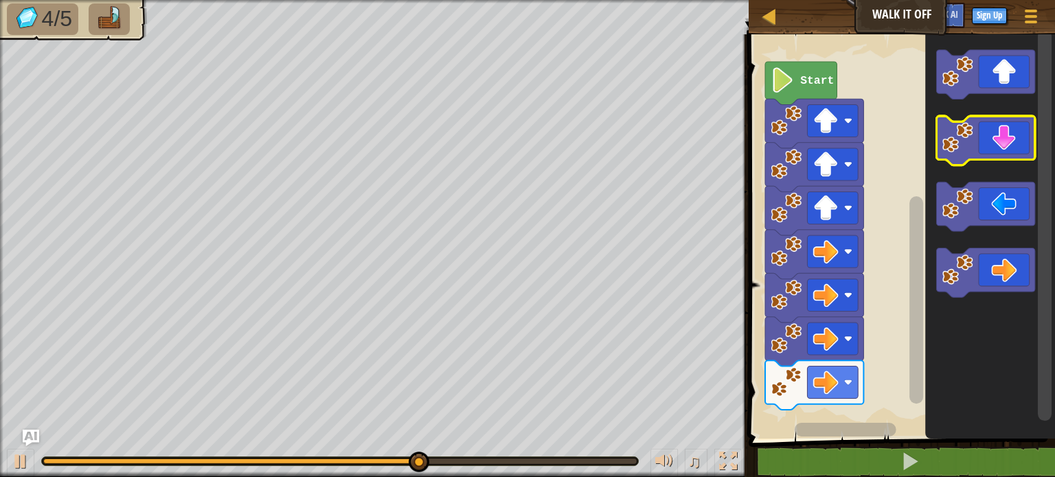
click at [1008, 149] on icon "Blockly Workspace" at bounding box center [986, 140] width 98 height 49
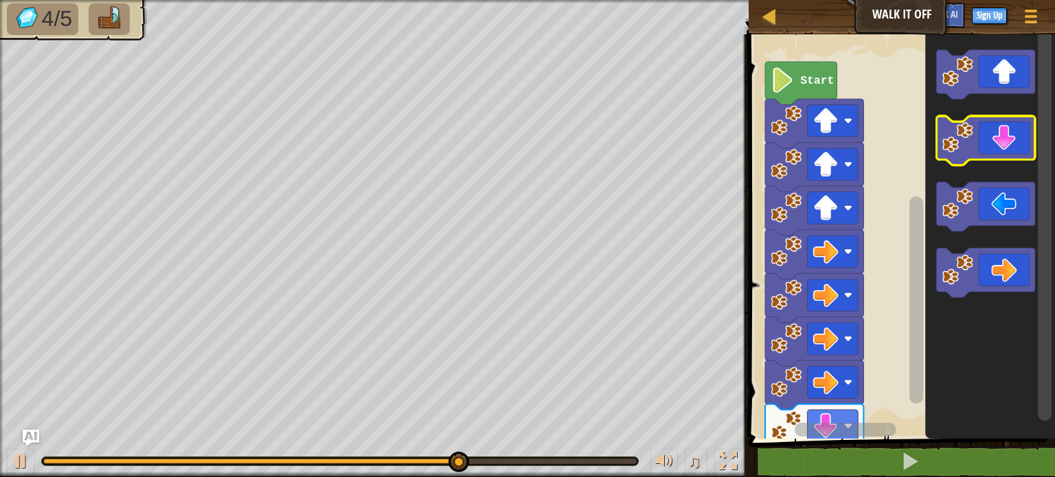
click at [1008, 149] on icon "Blockly Workspace" at bounding box center [986, 140] width 98 height 49
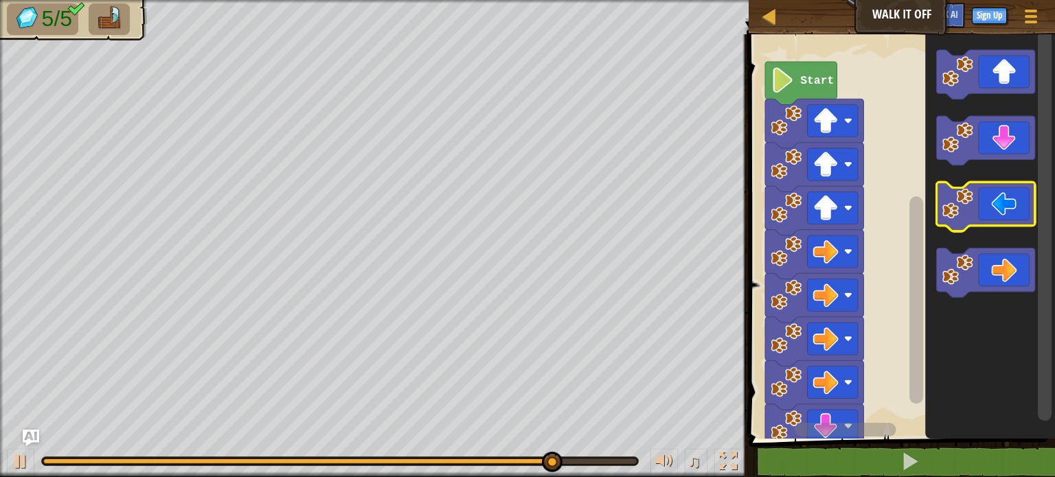
click at [996, 200] on icon "Blockly Workspace" at bounding box center [986, 206] width 98 height 49
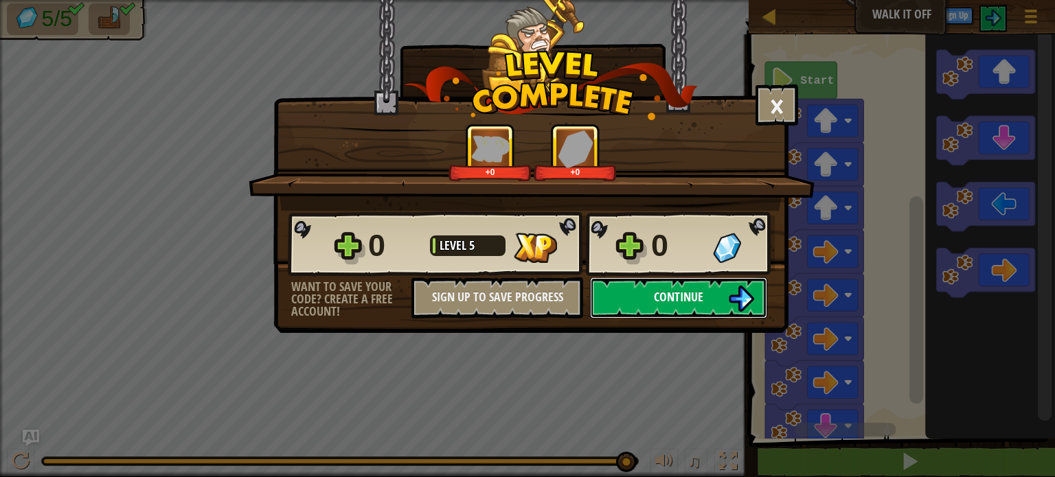
click at [690, 298] on span "Continue" at bounding box center [678, 296] width 49 height 17
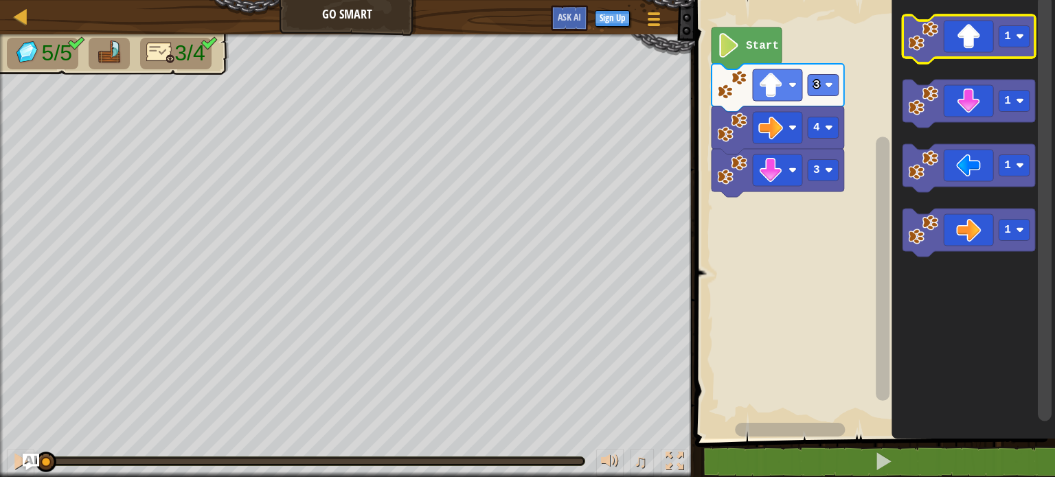
click at [974, 35] on icon "Blockly Workspace" at bounding box center [969, 39] width 133 height 48
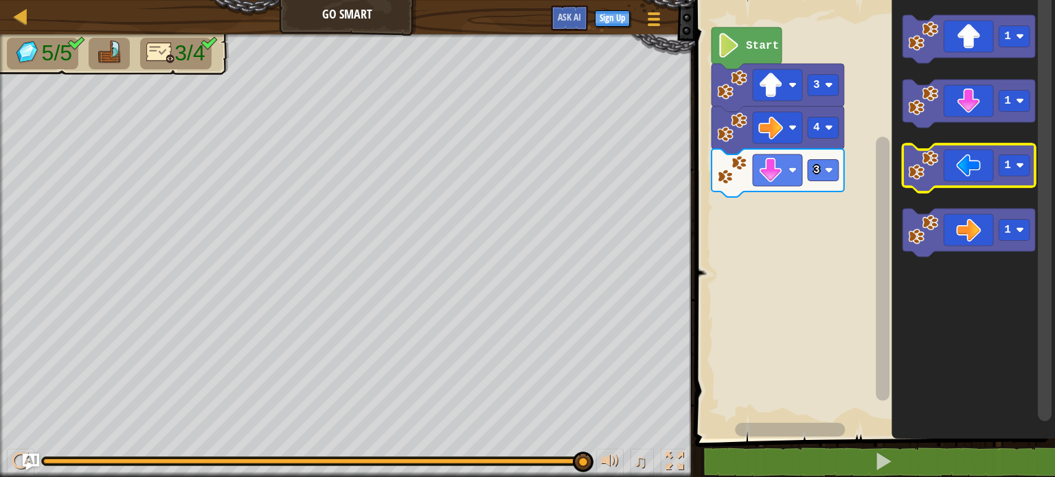
click at [970, 166] on icon "Blockly Workspace" at bounding box center [969, 168] width 133 height 48
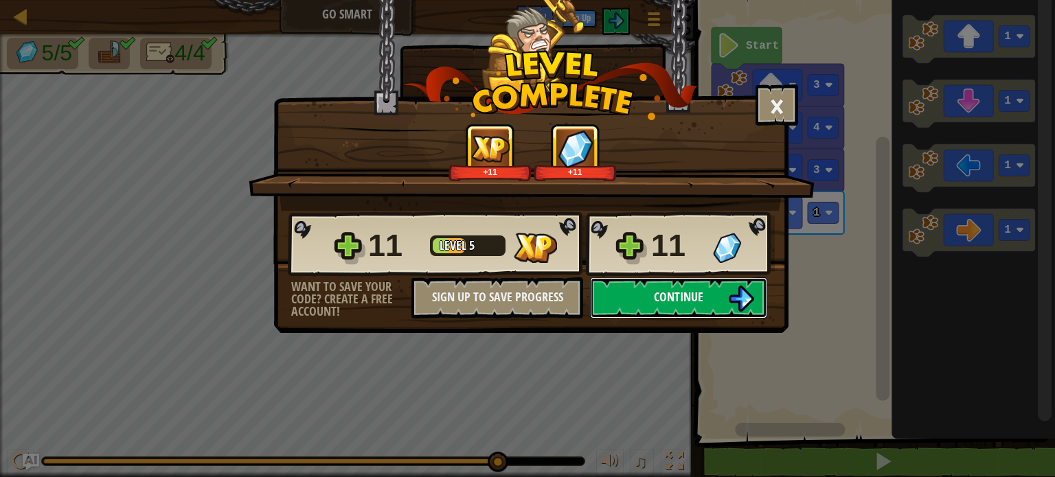
click at [672, 298] on span "Continue" at bounding box center [678, 296] width 49 height 17
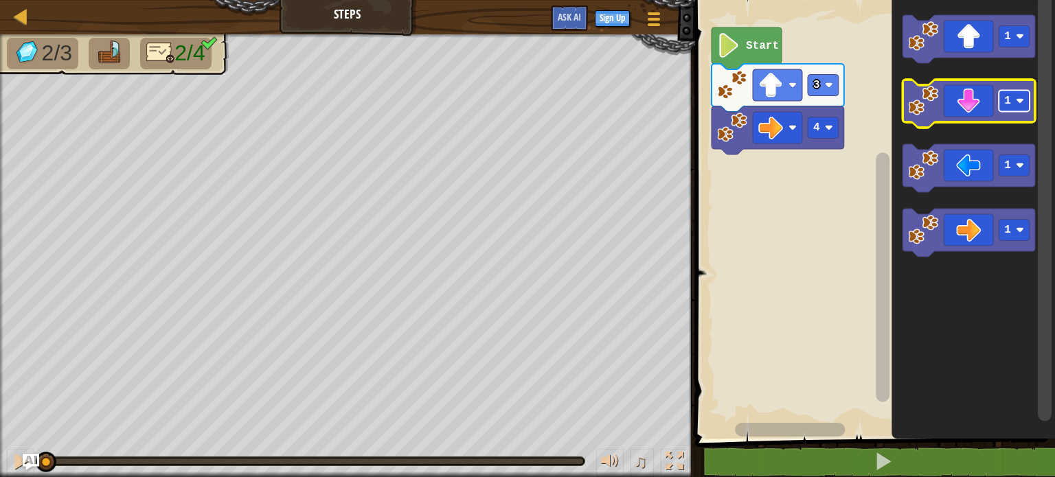
click at [1025, 102] on rect "Blockly Workspace" at bounding box center [1014, 101] width 31 height 21
click at [994, 109] on icon "Blockly Workspace" at bounding box center [969, 104] width 133 height 48
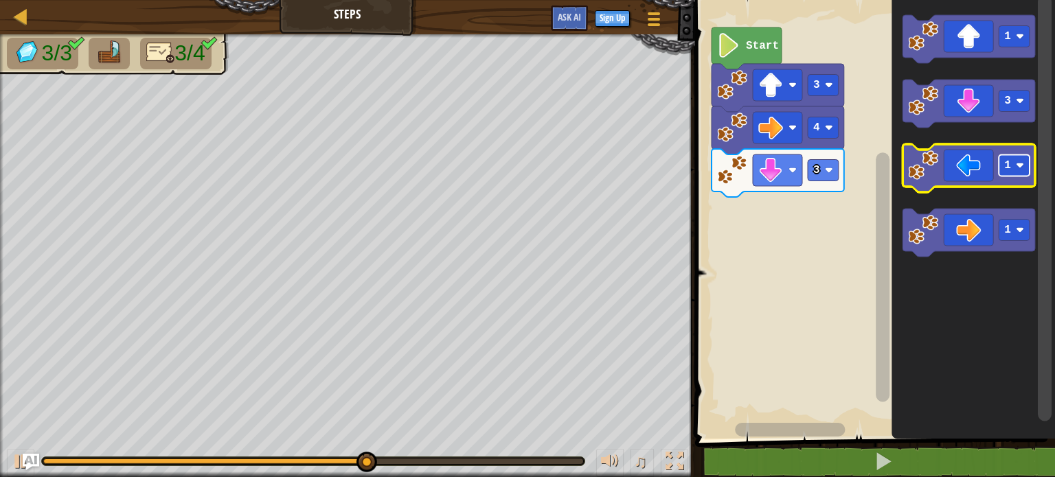
click at [1021, 168] on image "Blockly Workspace" at bounding box center [1020, 165] width 8 height 8
click at [987, 178] on icon "Blockly Workspace" at bounding box center [969, 168] width 133 height 48
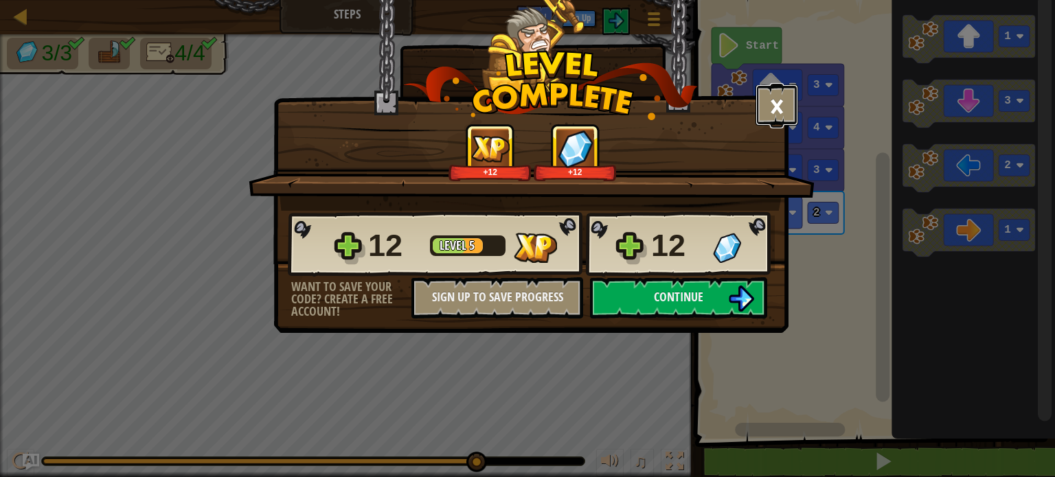
click at [782, 106] on button "×" at bounding box center [777, 104] width 43 height 41
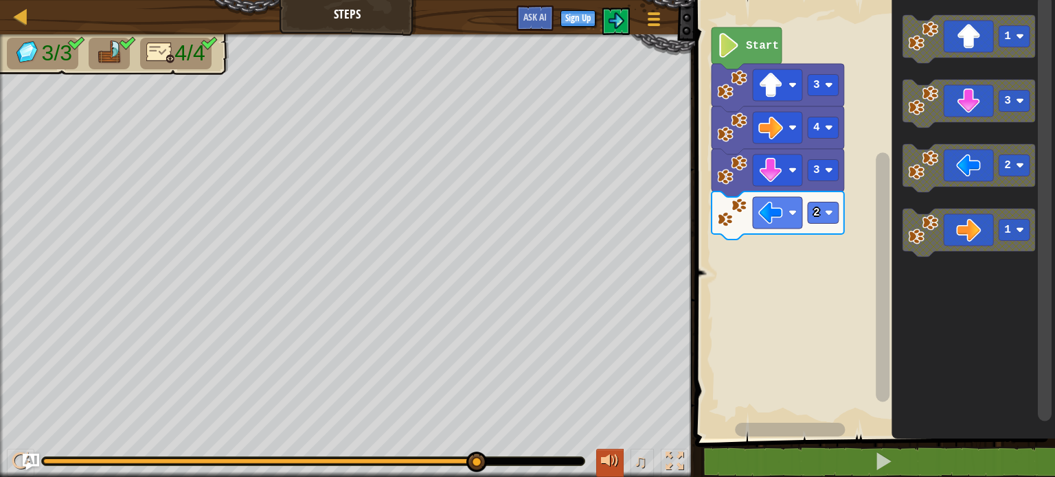
click at [603, 462] on div at bounding box center [610, 462] width 18 height 18
